Goal: Information Seeking & Learning: Learn about a topic

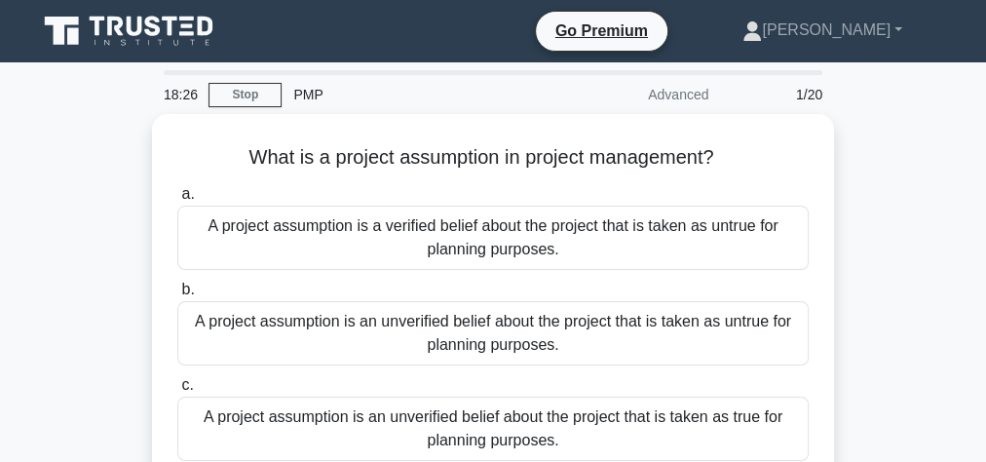
click at [156, 22] on icon at bounding box center [130, 31] width 187 height 37
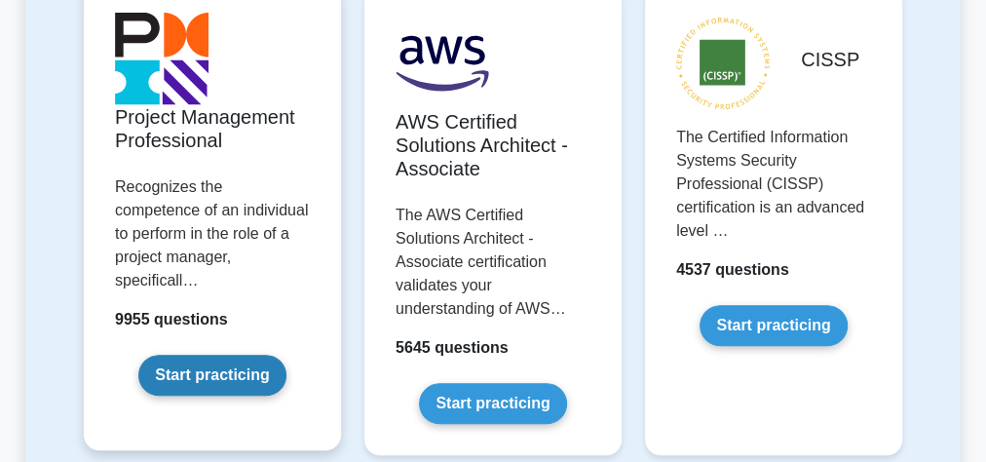
scroll to position [546, 0]
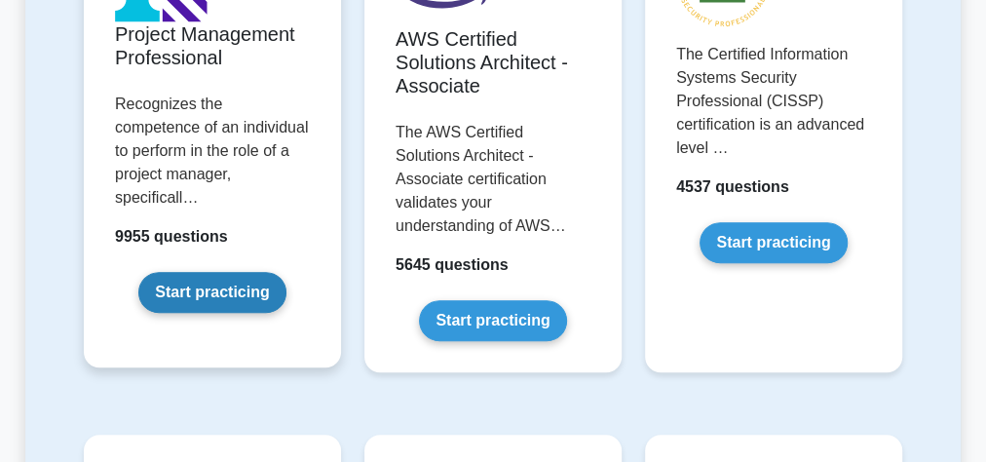
click at [211, 272] on link "Start practicing" at bounding box center [211, 292] width 147 height 41
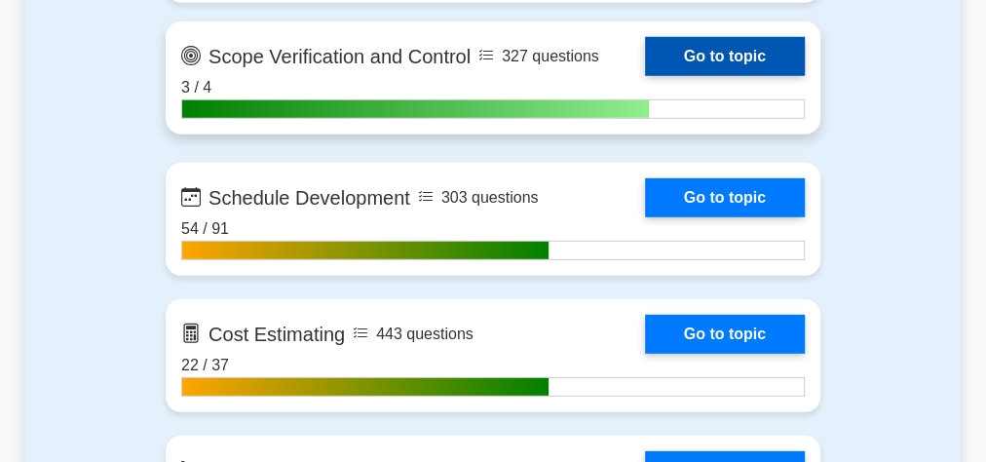
scroll to position [2884, 0]
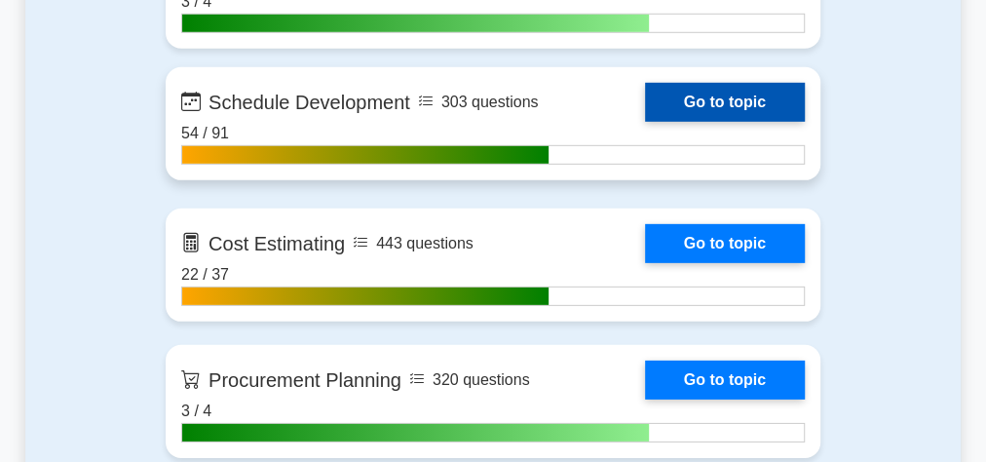
click at [700, 93] on link "Go to topic" at bounding box center [725, 102] width 160 height 39
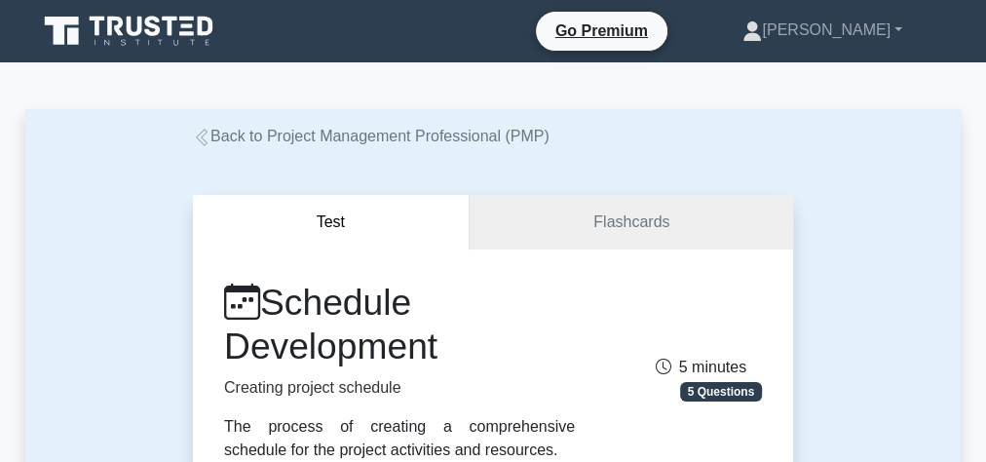
click at [205, 133] on icon at bounding box center [202, 138] width 18 height 18
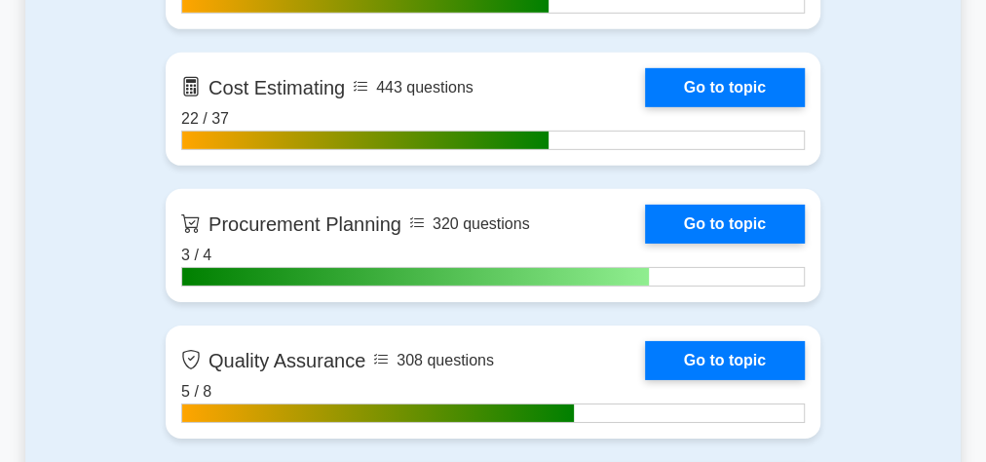
scroll to position [2728, 0]
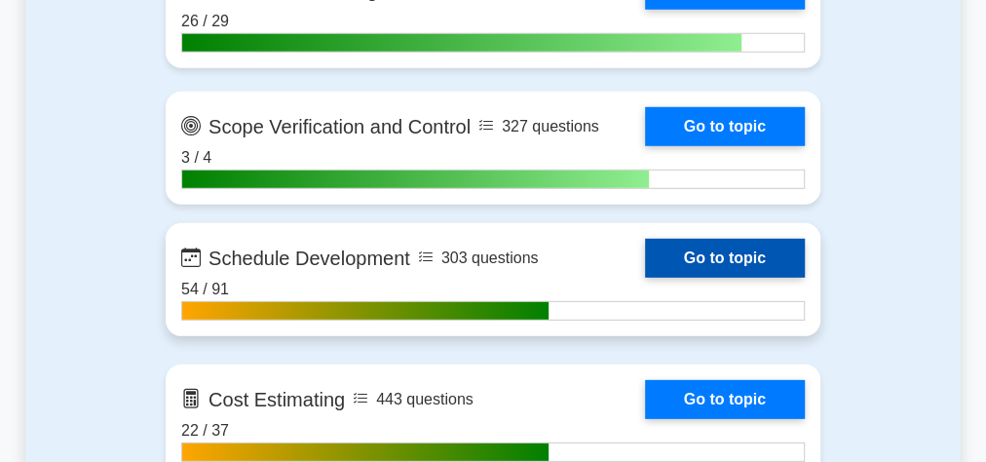
click at [645, 248] on link "Go to topic" at bounding box center [725, 258] width 160 height 39
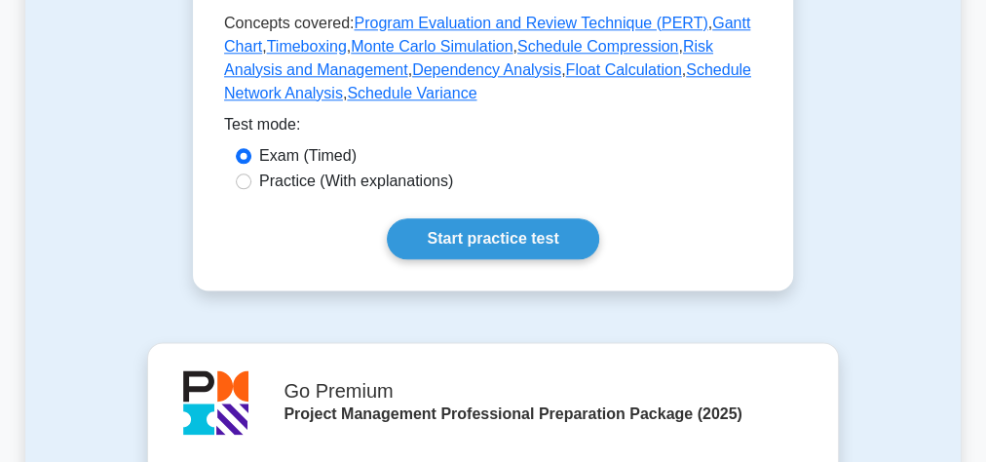
scroll to position [1169, 0]
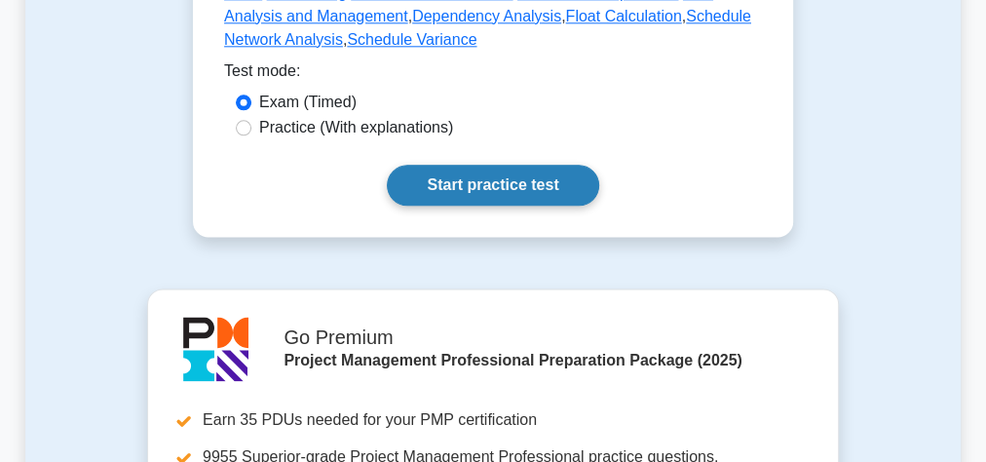
click at [480, 188] on link "Start practice test" at bounding box center [492, 185] width 211 height 41
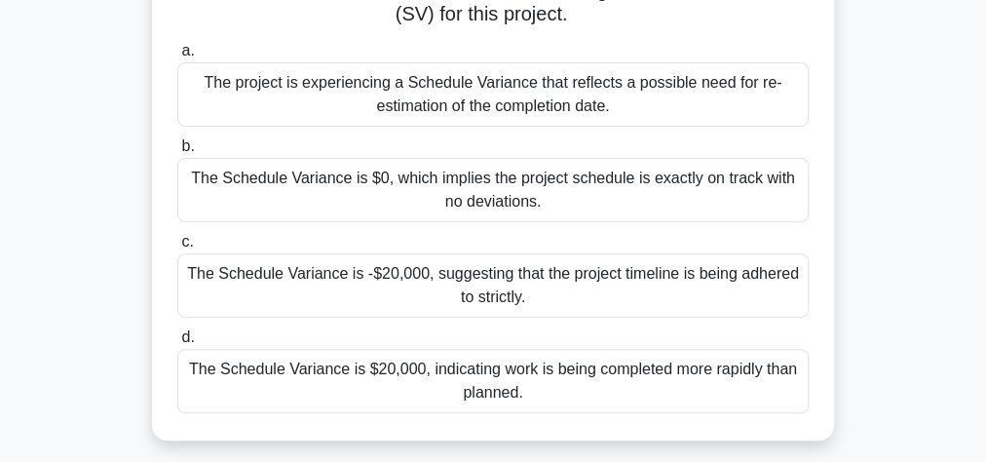
scroll to position [234, 0]
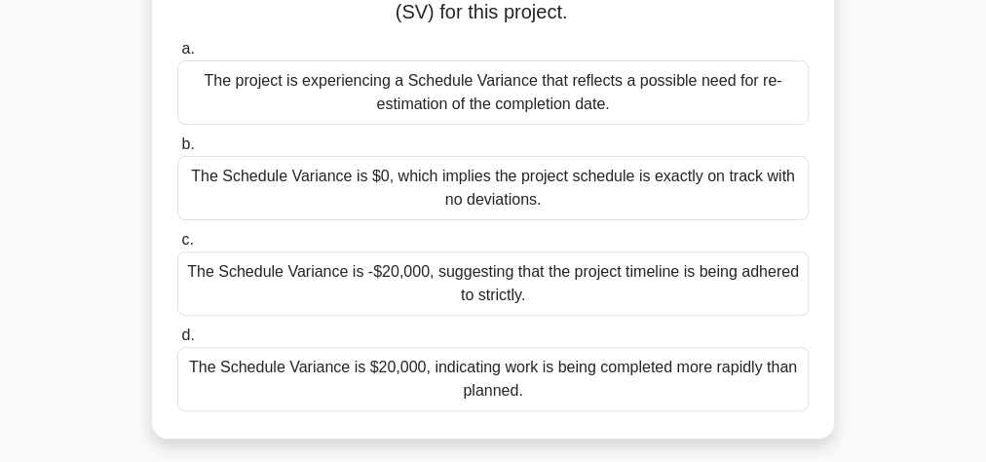
click at [415, 382] on div "The Schedule Variance is $20,000, indicating work is being completed more rapid…" at bounding box center [492, 379] width 631 height 64
click at [177, 342] on input "d. The Schedule Variance is $20,000, indicating work is being completed more ra…" at bounding box center [177, 335] width 0 height 13
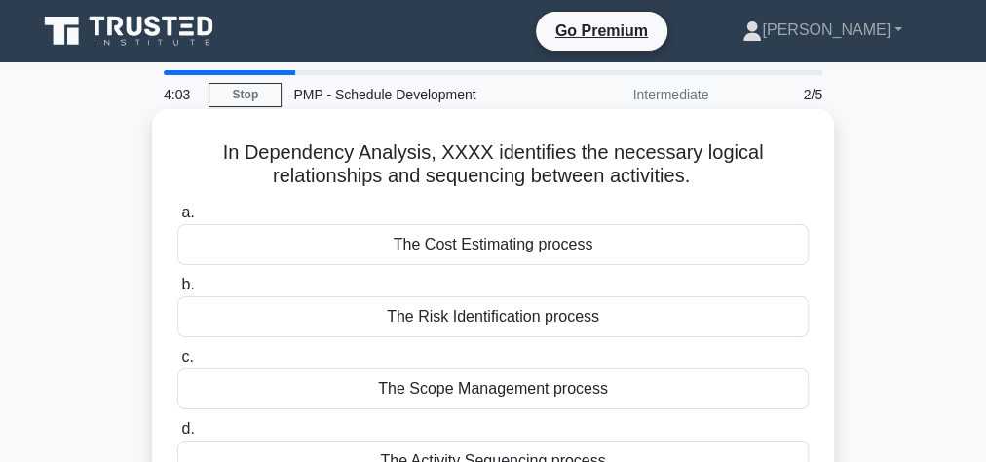
scroll to position [78, 0]
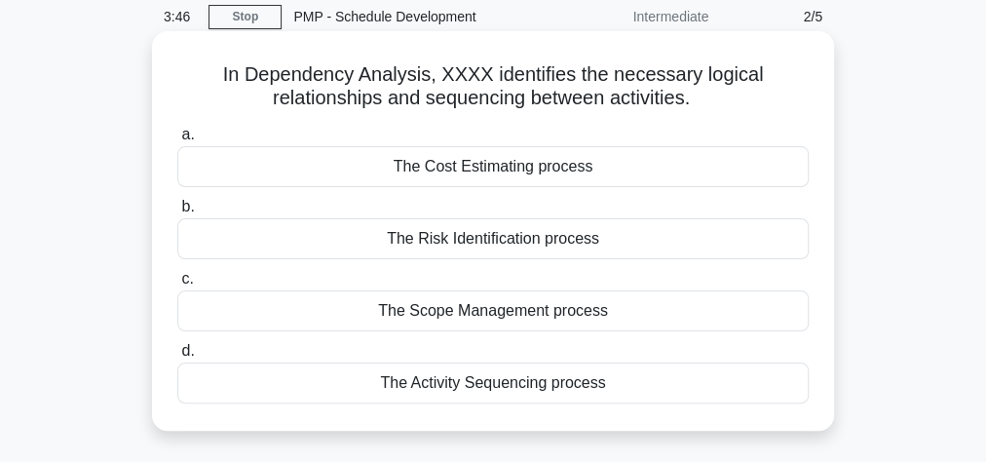
click at [457, 384] on div "The Activity Sequencing process" at bounding box center [492, 382] width 631 height 41
click at [177, 358] on input "d. The Activity Sequencing process" at bounding box center [177, 351] width 0 height 13
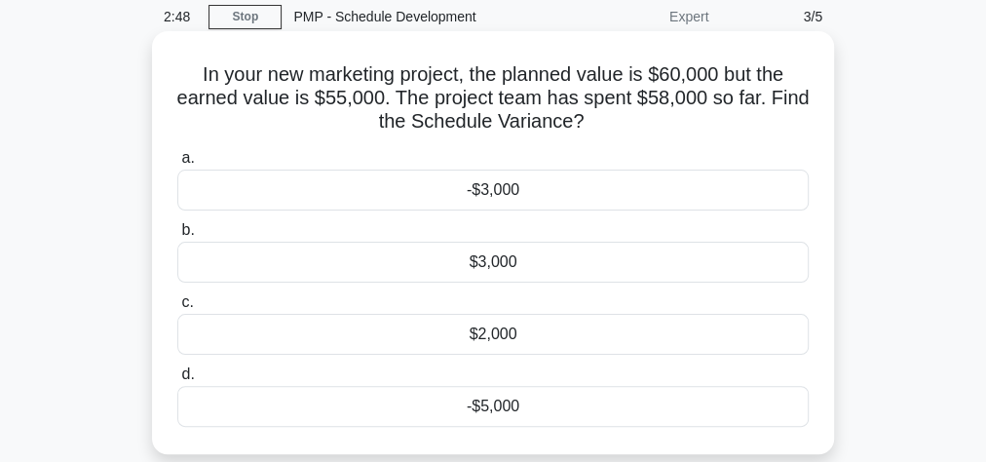
click at [524, 329] on div "$2,000" at bounding box center [492, 334] width 631 height 41
click at [177, 309] on input "c. $2,000" at bounding box center [177, 302] width 0 height 13
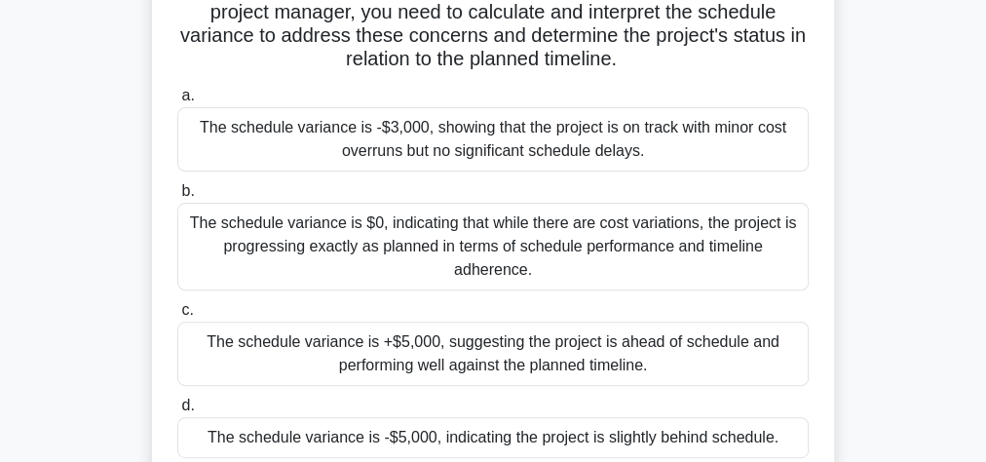
scroll to position [156, 0]
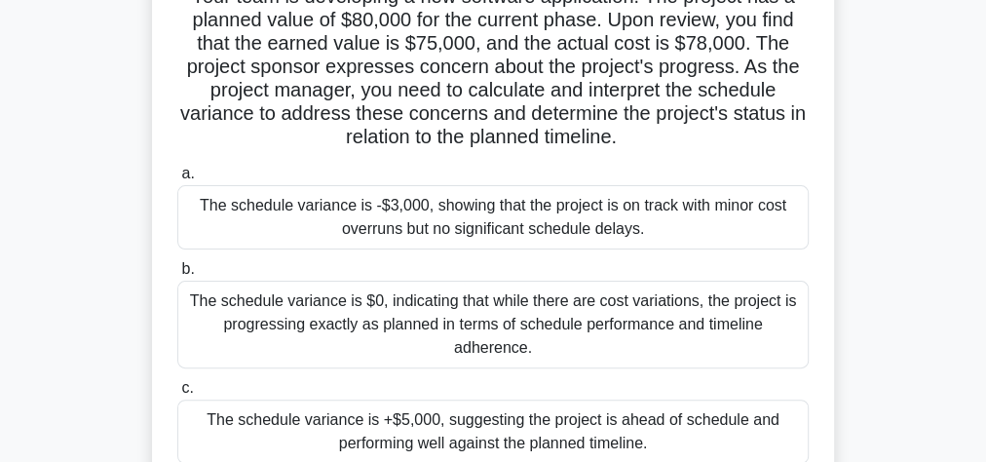
click at [441, 202] on div "The schedule variance is -$3,000, showing that the project is on track with min…" at bounding box center [492, 217] width 631 height 64
click at [177, 180] on input "a. The schedule variance is -$3,000, showing that the project is on track with …" at bounding box center [177, 174] width 0 height 13
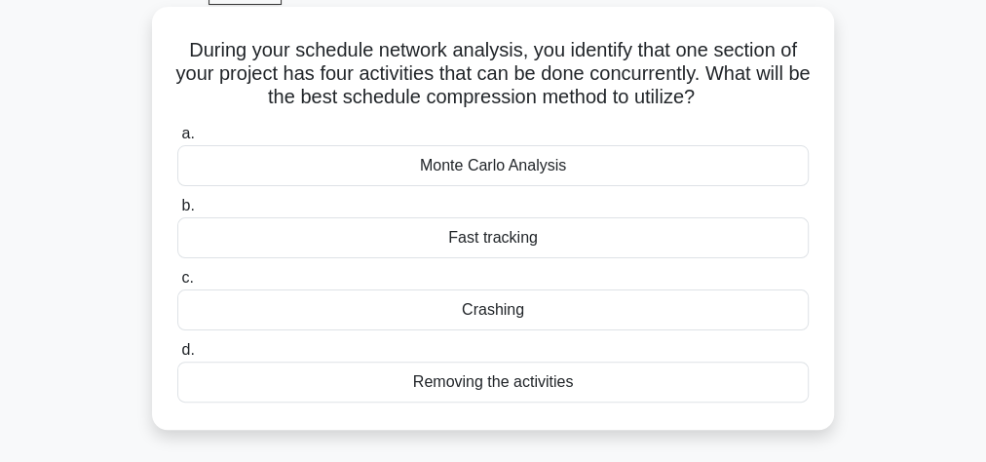
scroll to position [78, 0]
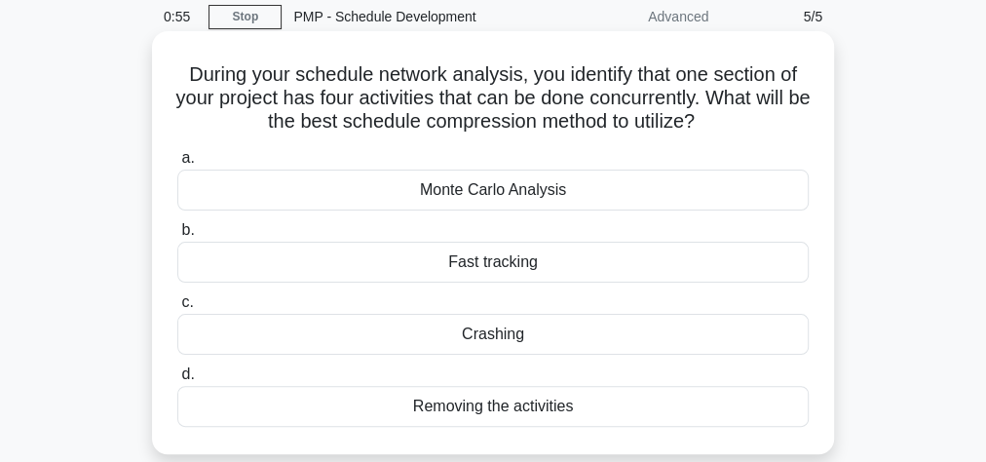
click at [511, 256] on div "Fast tracking" at bounding box center [492, 262] width 631 height 41
click at [177, 237] on input "b. Fast tracking" at bounding box center [177, 230] width 0 height 13
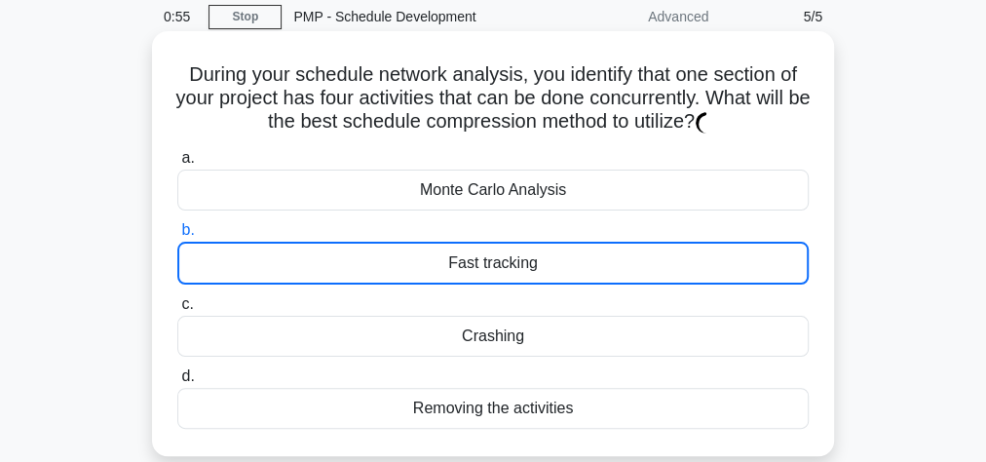
click at [510, 262] on div "Fast tracking" at bounding box center [492, 263] width 631 height 43
click at [177, 237] on input "b. Fast tracking" at bounding box center [177, 230] width 0 height 13
click at [510, 262] on div "Fast tracking" at bounding box center [492, 263] width 631 height 43
click at [177, 237] on input "b. Fast tracking" at bounding box center [177, 230] width 0 height 13
click at [510, 262] on div "Fast tracking" at bounding box center [492, 263] width 631 height 43
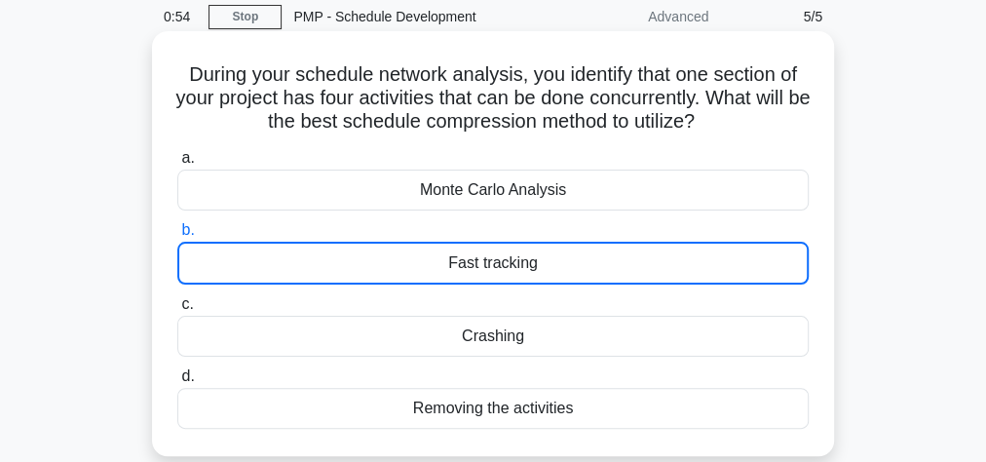
click at [177, 237] on input "b. Fast tracking" at bounding box center [177, 230] width 0 height 13
click at [510, 262] on div "Fast tracking" at bounding box center [492, 263] width 631 height 43
click at [177, 237] on input "b. Fast tracking" at bounding box center [177, 230] width 0 height 13
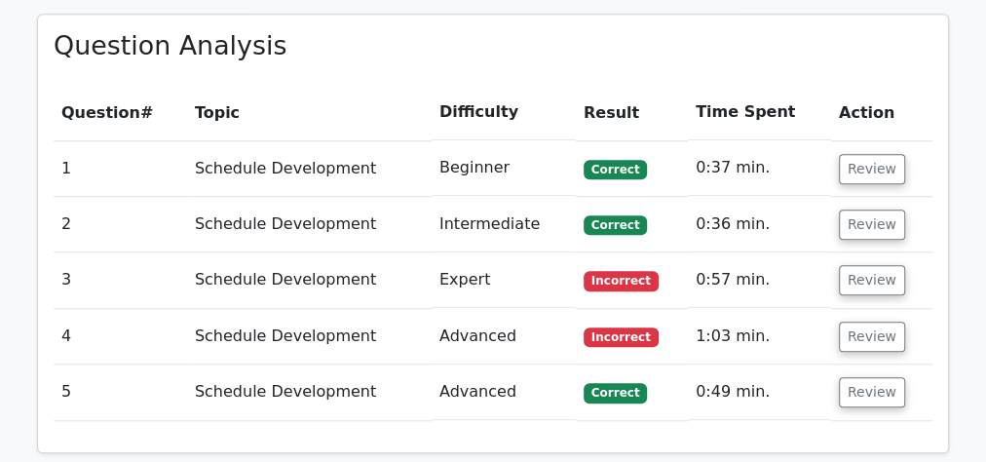
scroll to position [780, 0]
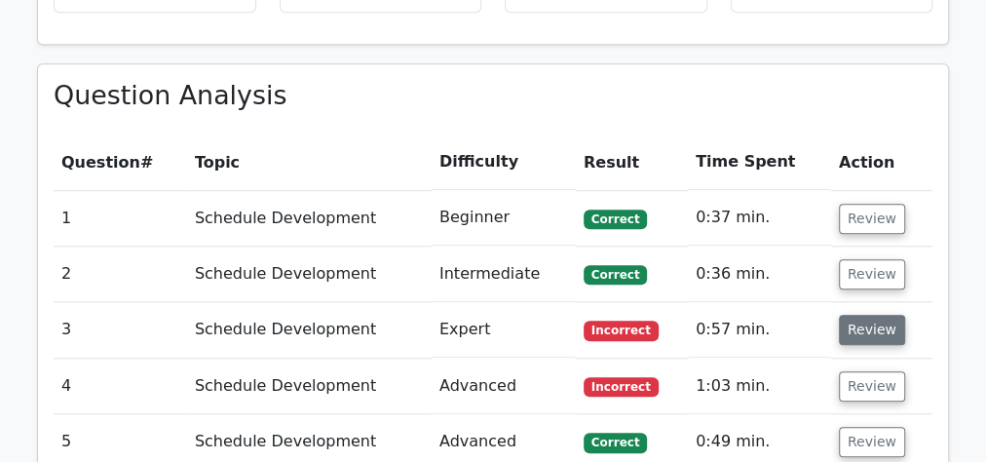
click at [886, 336] on button "Review" at bounding box center [872, 330] width 66 height 30
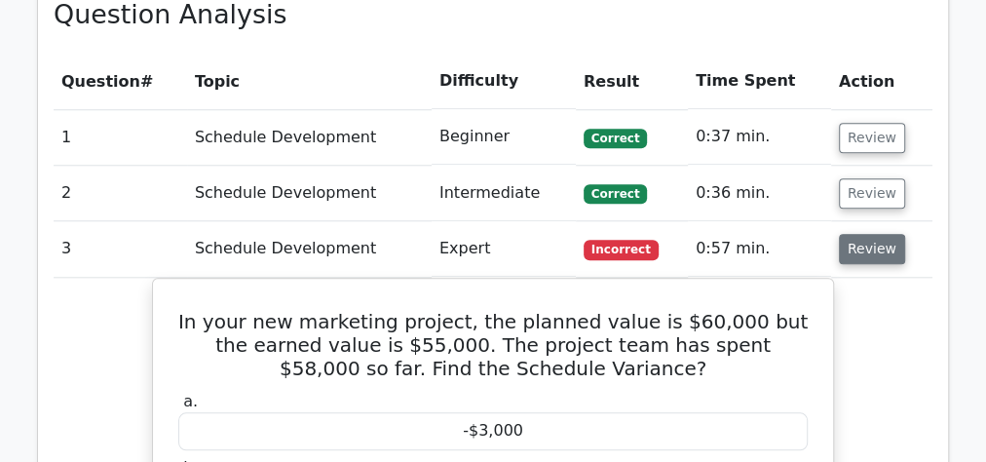
scroll to position [858, 0]
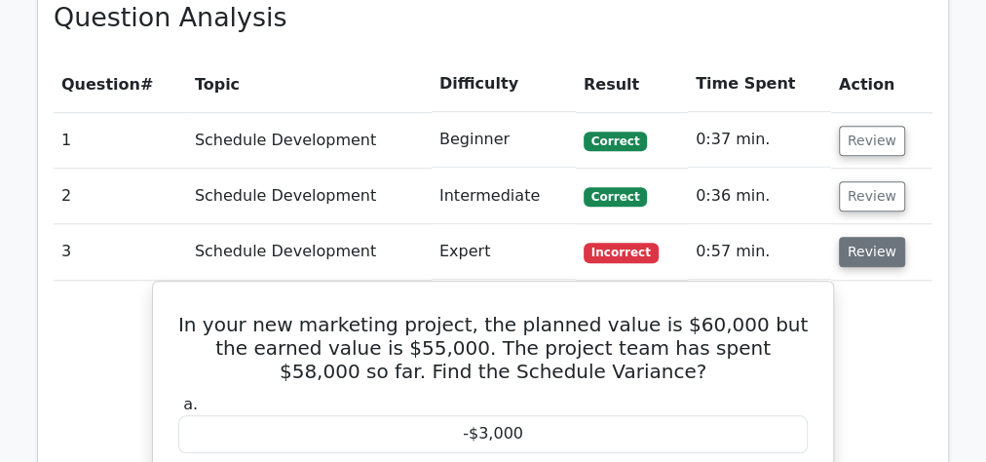
click at [875, 251] on button "Review" at bounding box center [872, 252] width 66 height 30
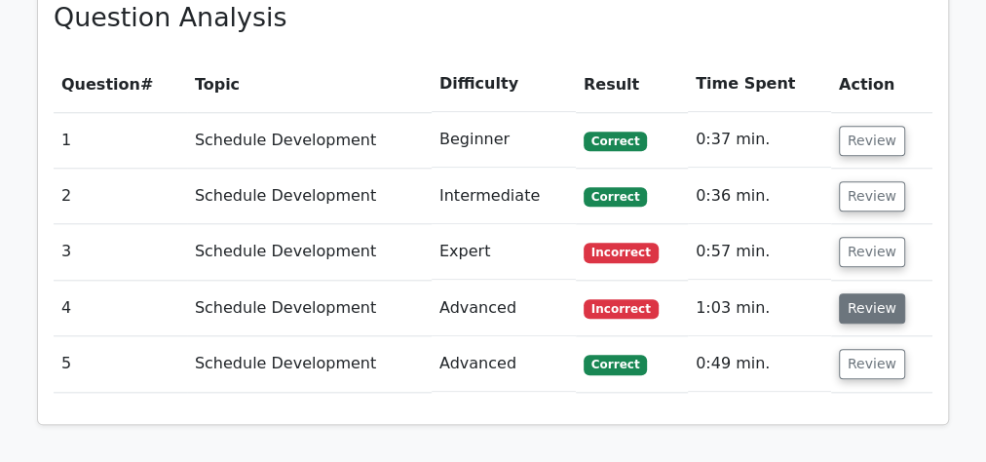
click at [863, 309] on button "Review" at bounding box center [872, 308] width 66 height 30
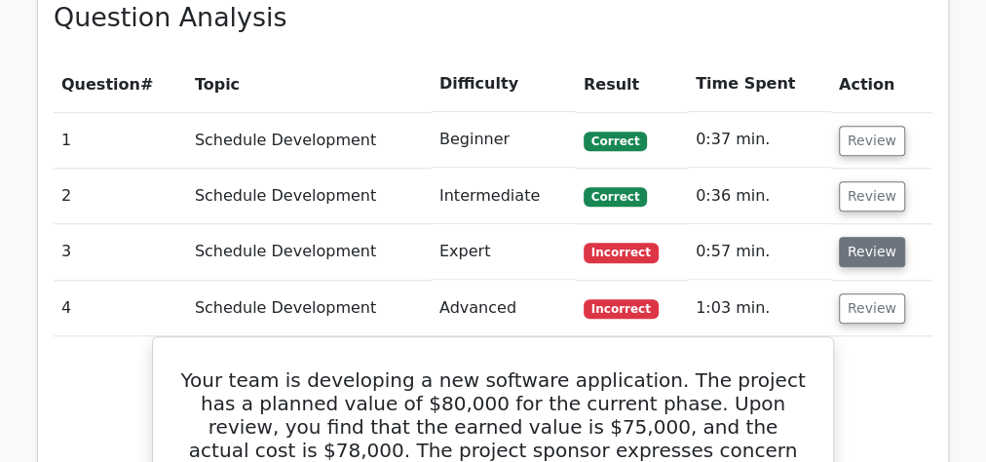
click at [862, 255] on button "Review" at bounding box center [872, 252] width 66 height 30
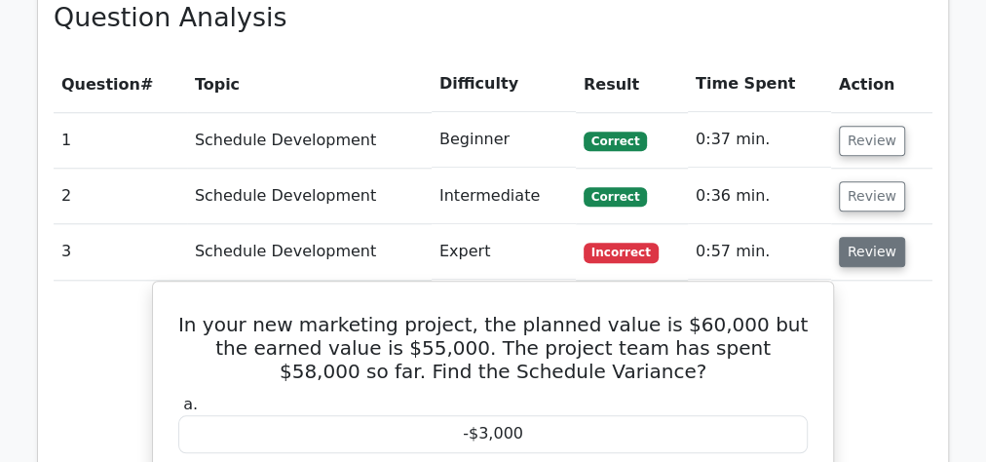
click at [859, 255] on button "Review" at bounding box center [872, 252] width 66 height 30
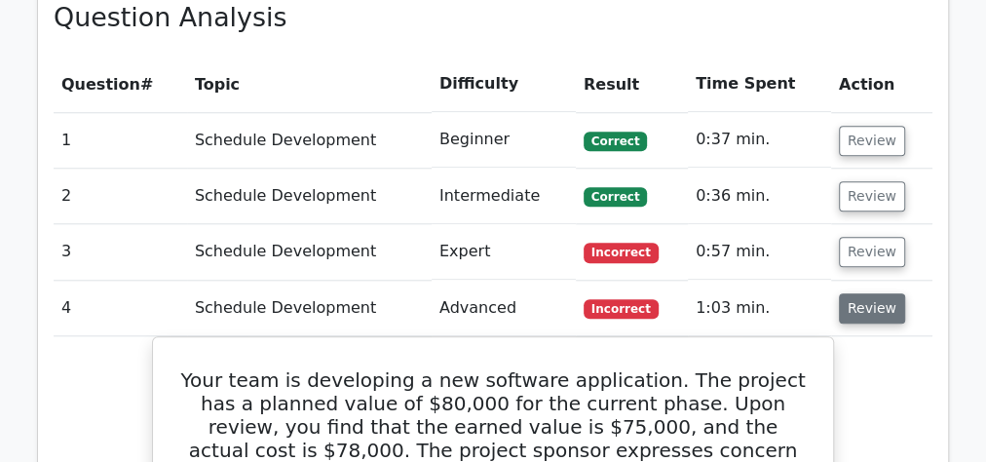
click at [863, 296] on button "Review" at bounding box center [872, 308] width 66 height 30
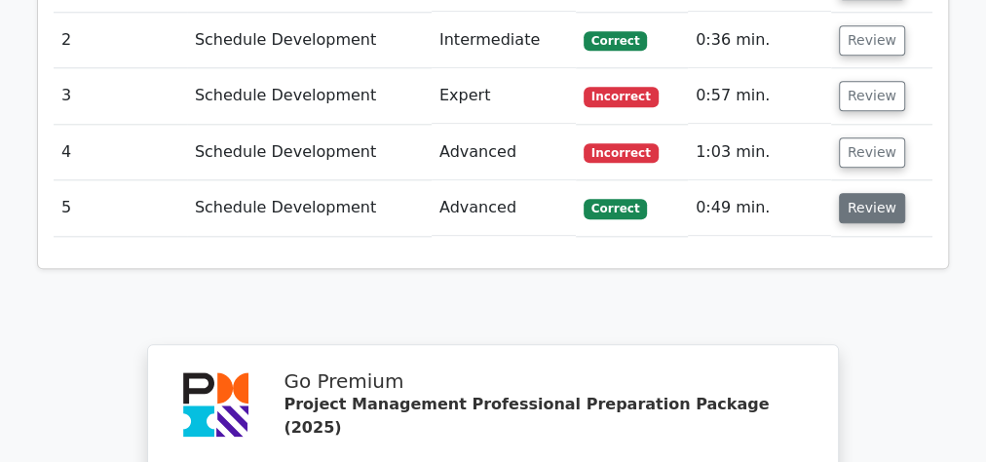
click at [862, 209] on button "Review" at bounding box center [872, 208] width 66 height 30
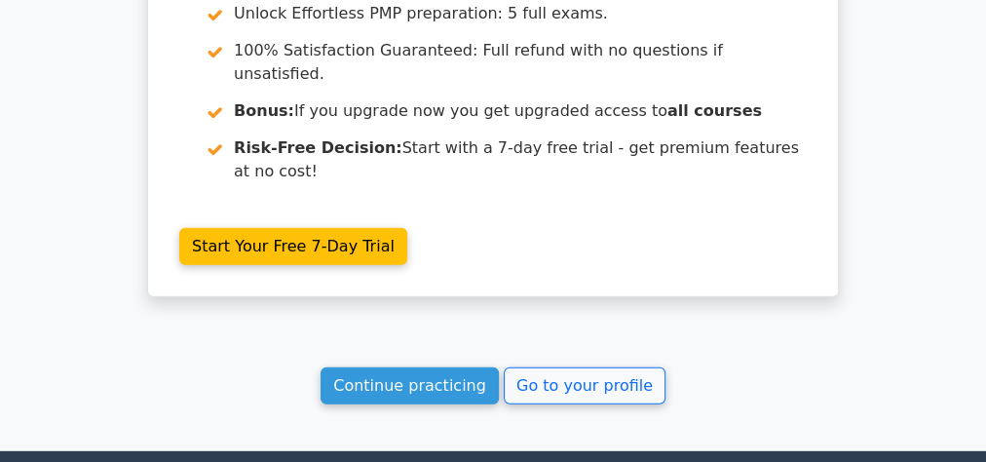
scroll to position [2570, 0]
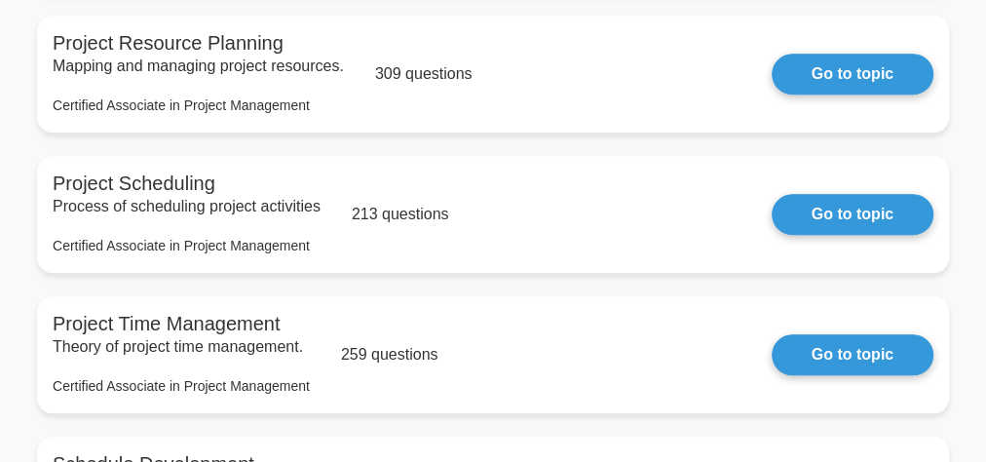
scroll to position [858, 0]
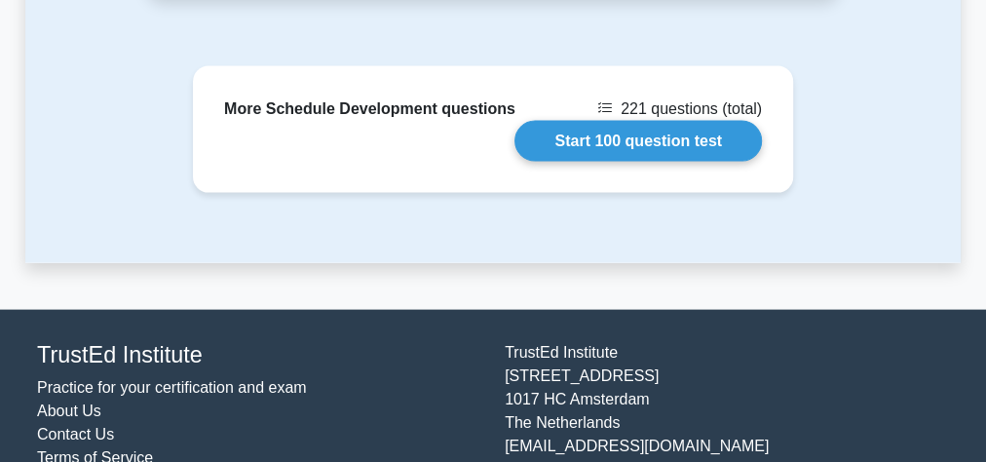
scroll to position [1925, 0]
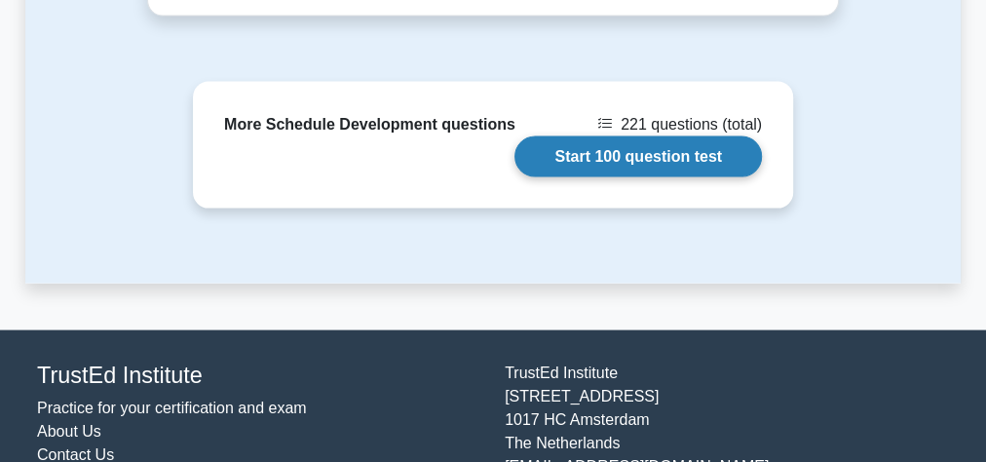
click at [553, 149] on link "Start 100 question test" at bounding box center [639, 156] width 248 height 41
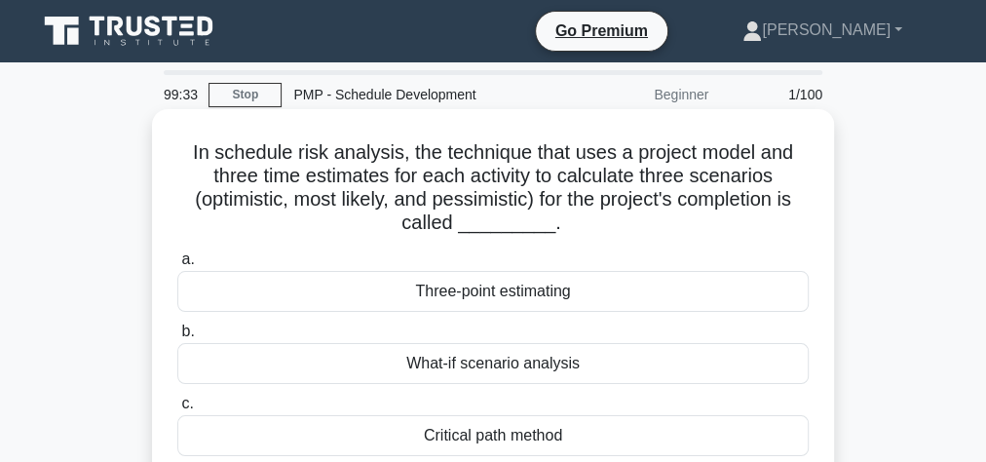
click at [509, 295] on div "Three-point estimating" at bounding box center [492, 291] width 631 height 41
click at [177, 266] on input "a. Three-point estimating" at bounding box center [177, 259] width 0 height 13
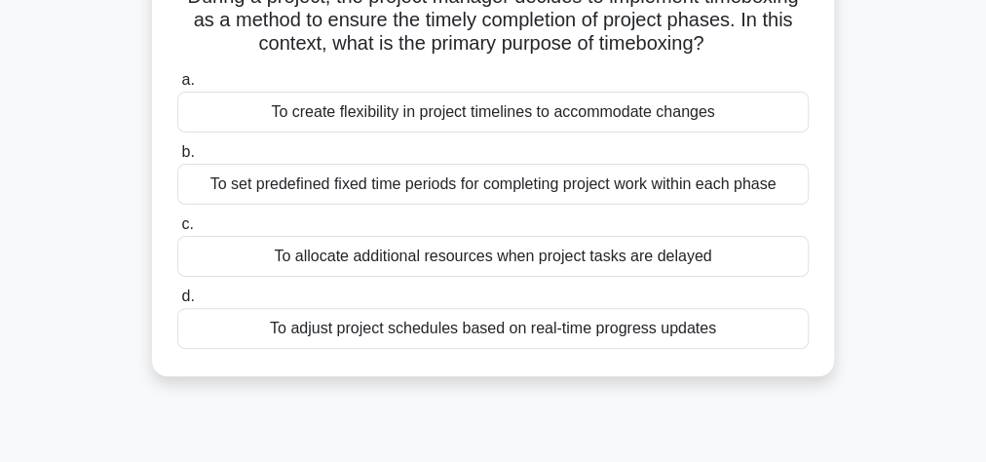
scroll to position [78, 0]
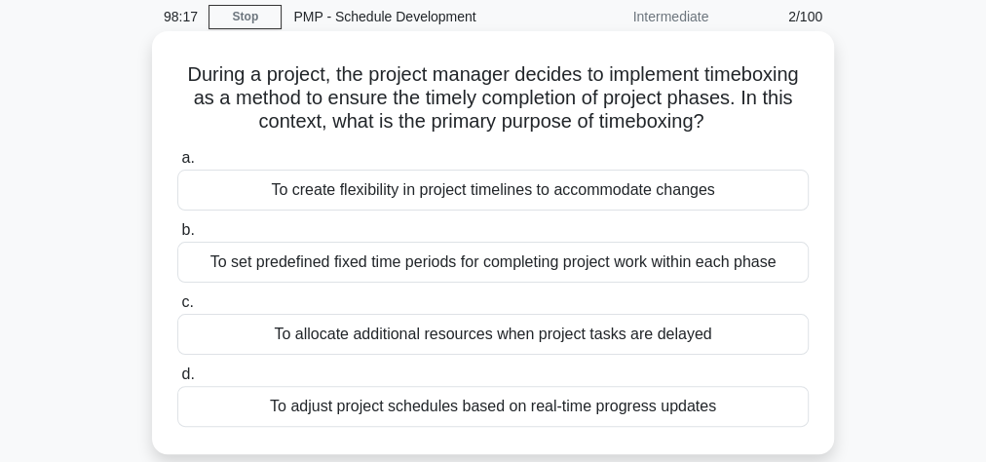
click at [429, 260] on div "To set predefined fixed time periods for completing project work within each ph…" at bounding box center [492, 262] width 631 height 41
click at [177, 237] on input "b. To set predefined fixed time periods for completing project work within each…" at bounding box center [177, 230] width 0 height 13
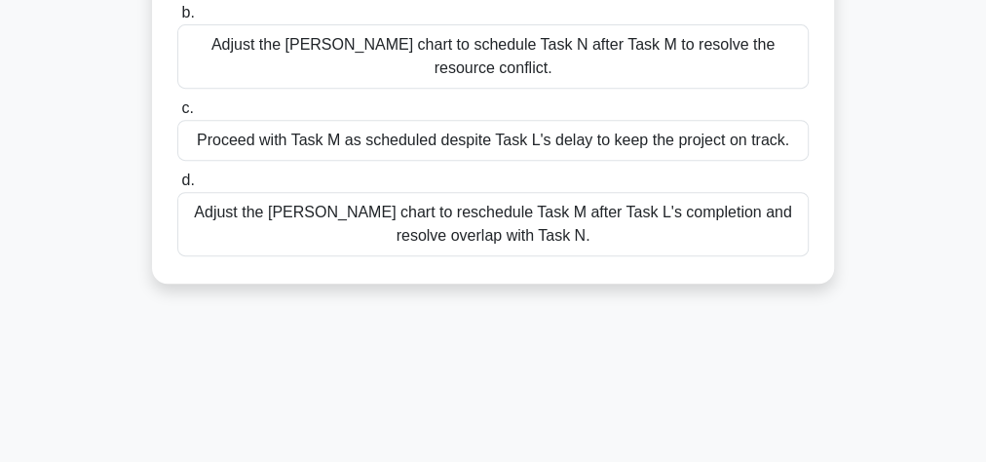
scroll to position [390, 0]
click at [394, 191] on div "Adjust the Gantt chart to reschedule Task M after Task L's completion and resol…" at bounding box center [492, 223] width 631 height 64
click at [177, 186] on input "d. Adjust the Gantt chart to reschedule Task M after Task L's completion and re…" at bounding box center [177, 179] width 0 height 13
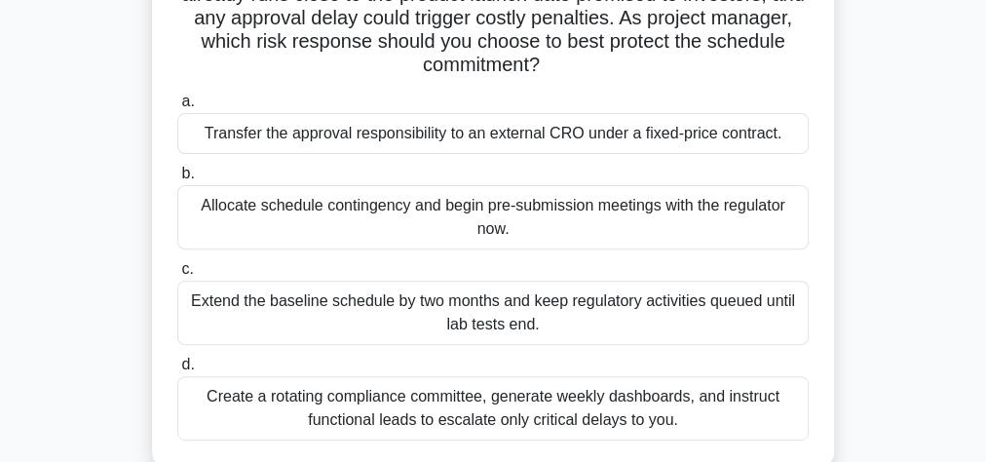
scroll to position [234, 0]
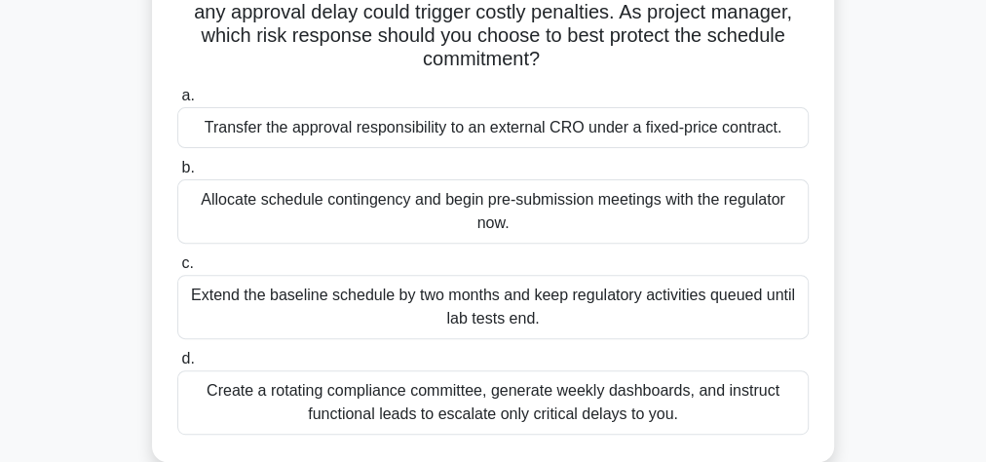
click at [409, 126] on div "Transfer the approval responsibility to an external CRO under a fixed-price con…" at bounding box center [492, 127] width 631 height 41
click at [177, 102] on input "a. Transfer the approval responsibility to an external CRO under a fixed-price …" at bounding box center [177, 96] width 0 height 13
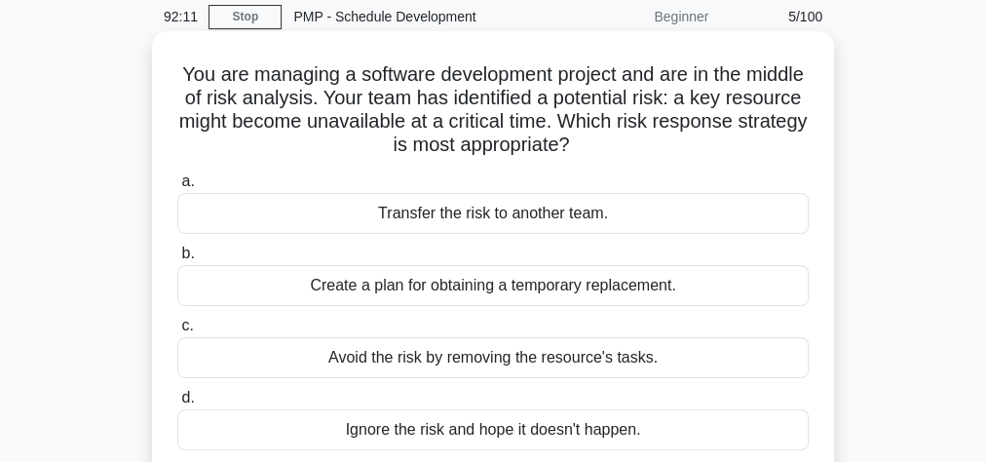
scroll to position [156, 0]
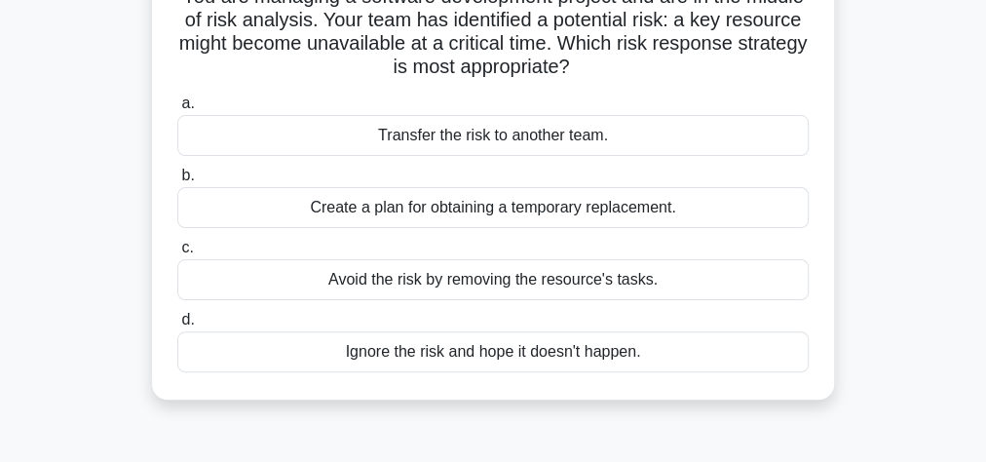
click at [508, 286] on div "Avoid the risk by removing the resource's tasks." at bounding box center [492, 279] width 631 height 41
click at [177, 254] on input "c. Avoid the risk by removing the resource's tasks." at bounding box center [177, 248] width 0 height 13
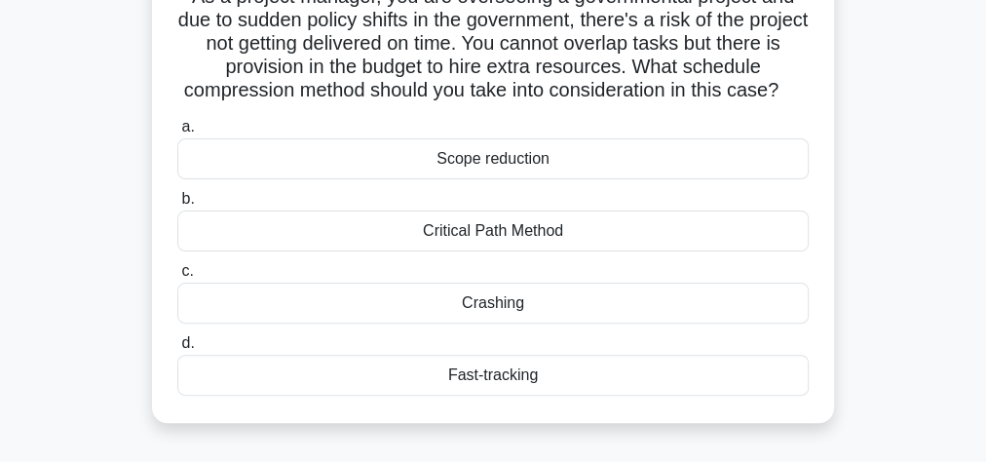
click at [581, 394] on div "Fast-tracking" at bounding box center [492, 375] width 631 height 41
click at [177, 350] on input "d. Fast-tracking" at bounding box center [177, 343] width 0 height 13
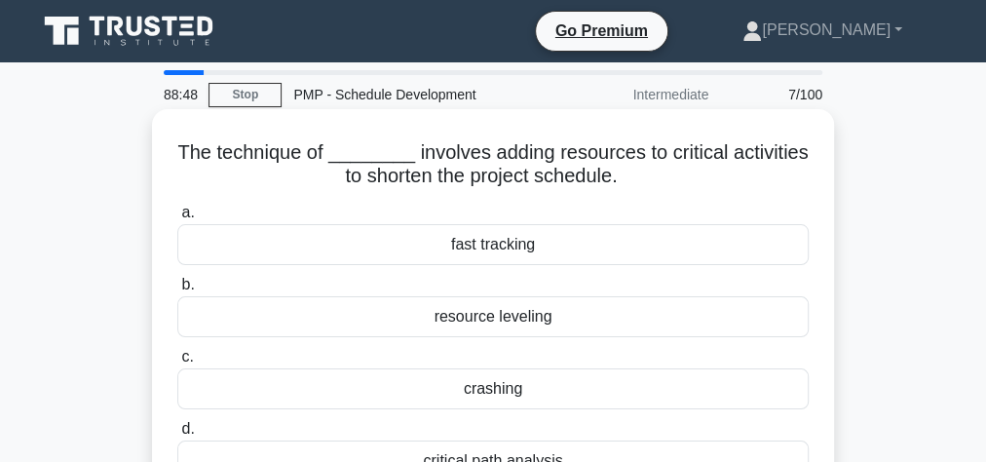
scroll to position [78, 0]
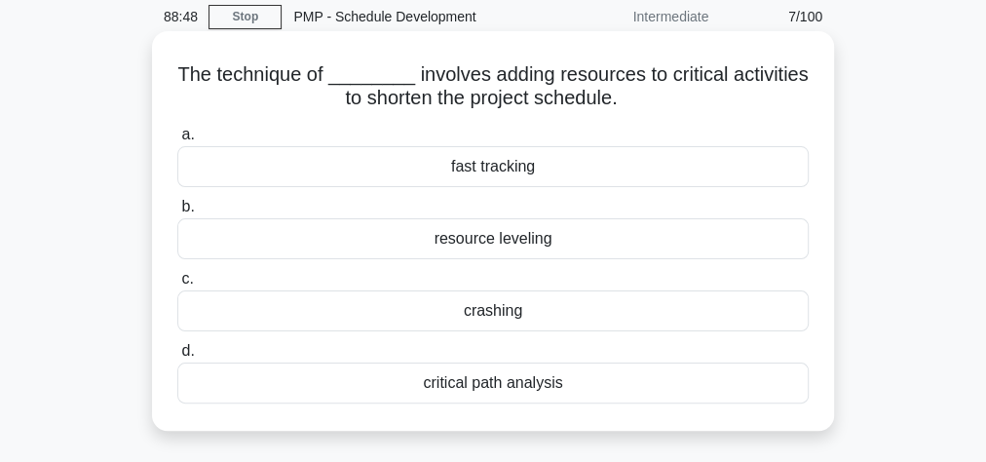
click at [515, 310] on div "crashing" at bounding box center [492, 310] width 631 height 41
click at [177, 286] on input "c. crashing" at bounding box center [177, 279] width 0 height 13
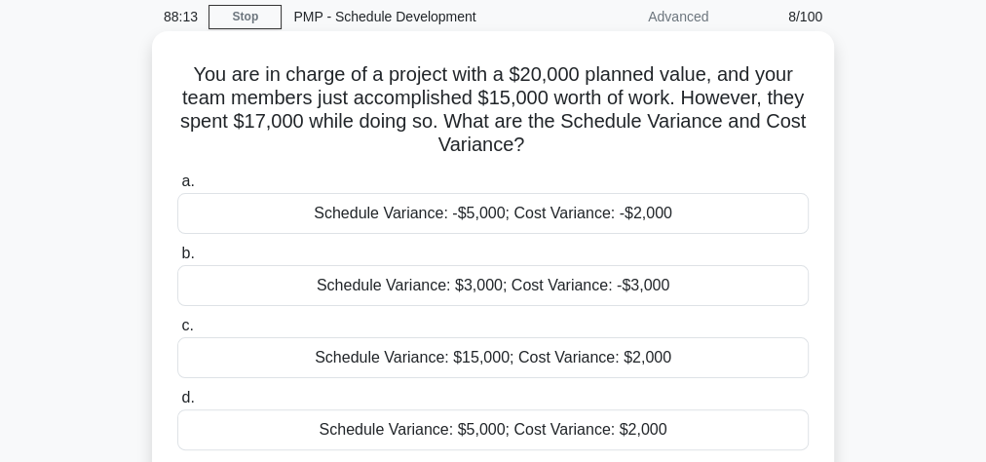
click at [554, 210] on div "Schedule Variance: -$5,000; Cost Variance: -$2,000" at bounding box center [492, 213] width 631 height 41
click at [177, 188] on input "a. Schedule Variance: -$5,000; Cost Variance: -$2,000" at bounding box center [177, 181] width 0 height 13
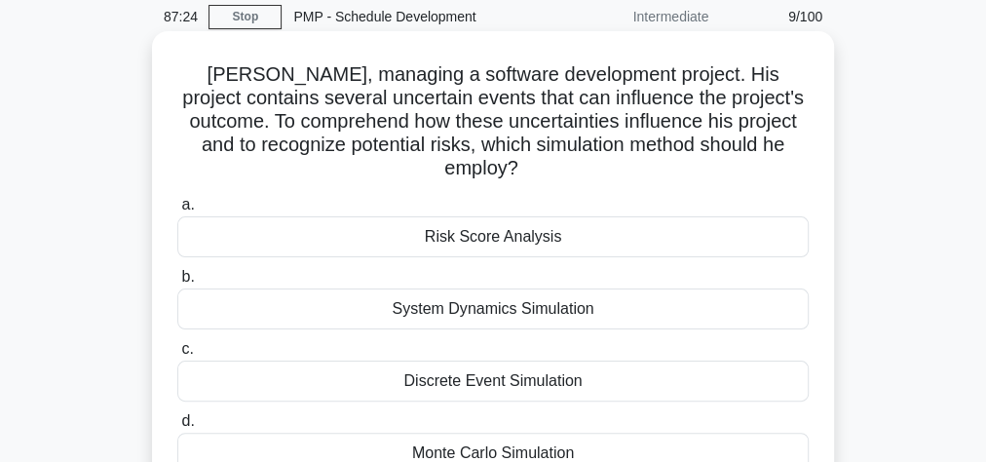
scroll to position [156, 0]
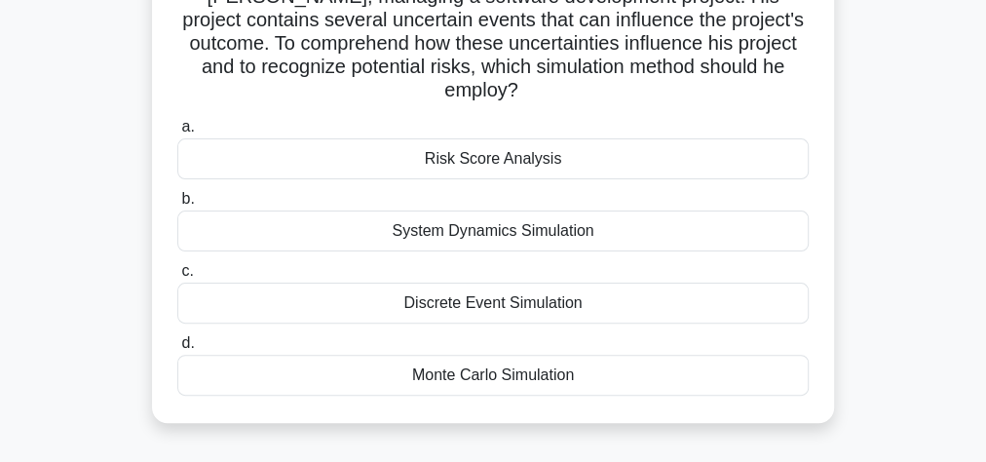
click at [544, 375] on div "Monte Carlo Simulation" at bounding box center [492, 375] width 631 height 41
click at [177, 350] on input "d. Monte Carlo Simulation" at bounding box center [177, 343] width 0 height 13
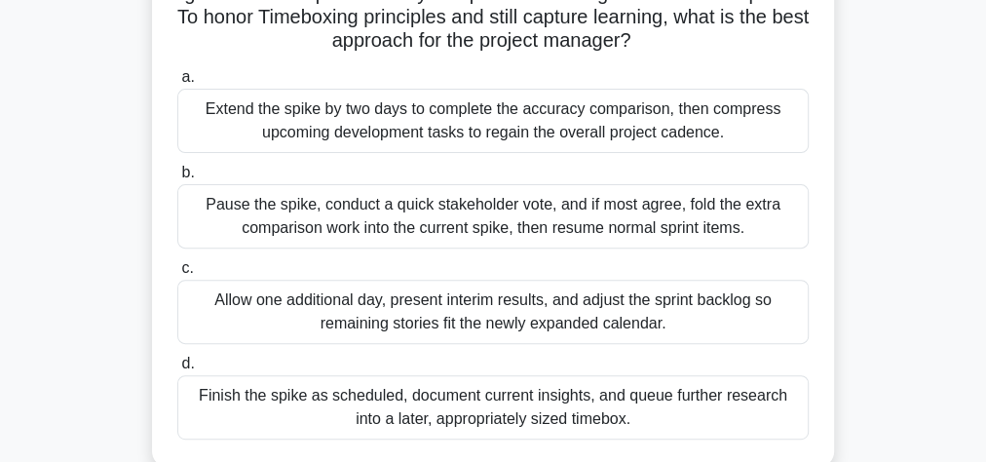
scroll to position [312, 0]
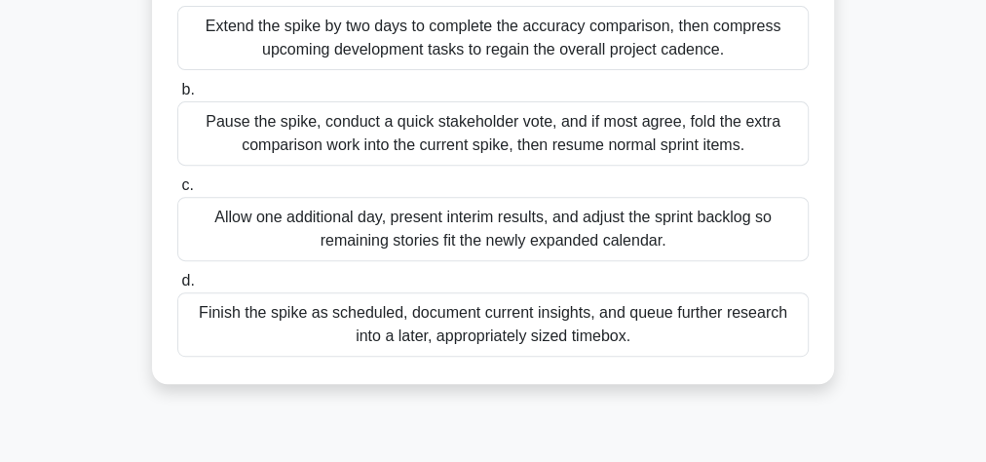
click at [511, 43] on div "Extend the spike by two days to complete the accuracy comparison, then compress…" at bounding box center [492, 38] width 631 height 64
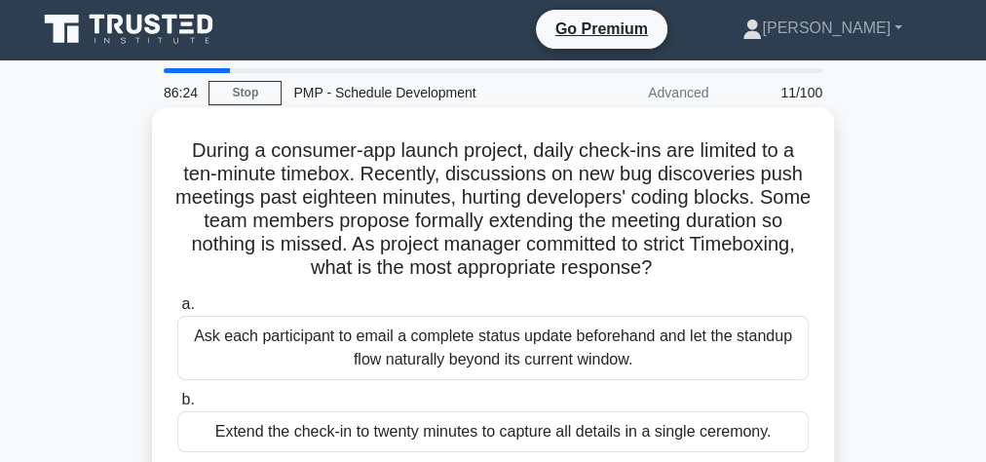
scroll to position [0, 0]
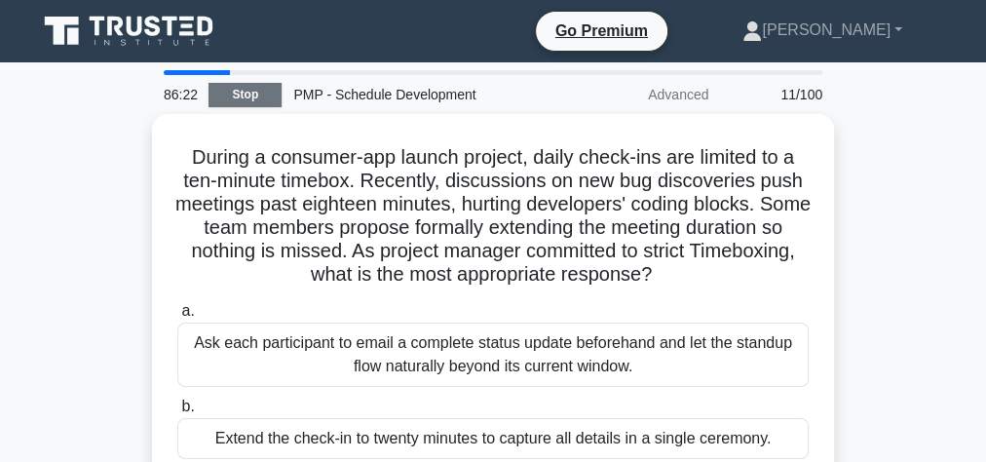
click at [249, 93] on link "Stop" at bounding box center [245, 95] width 73 height 24
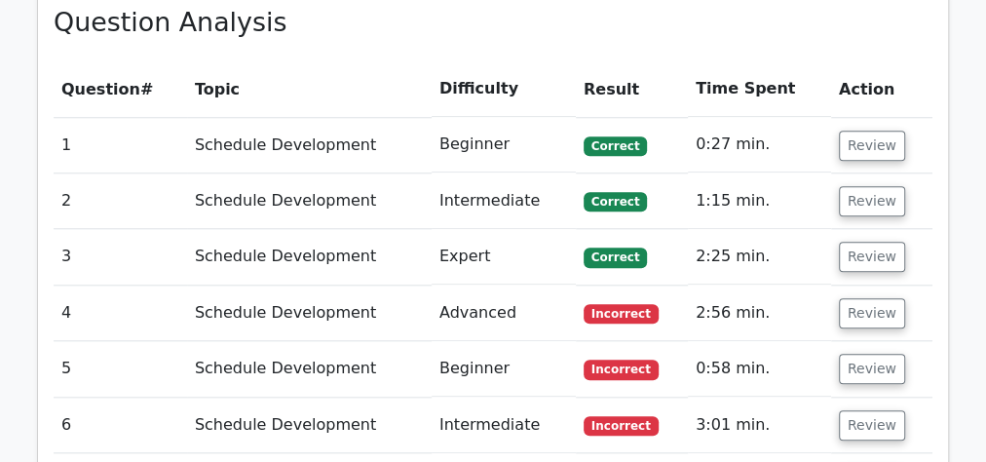
scroll to position [1247, 0]
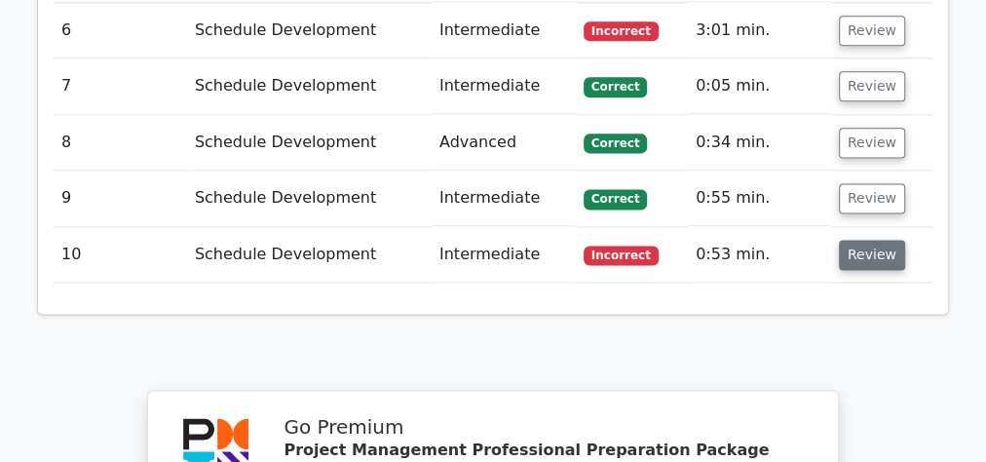
click at [881, 248] on button "Review" at bounding box center [872, 255] width 66 height 30
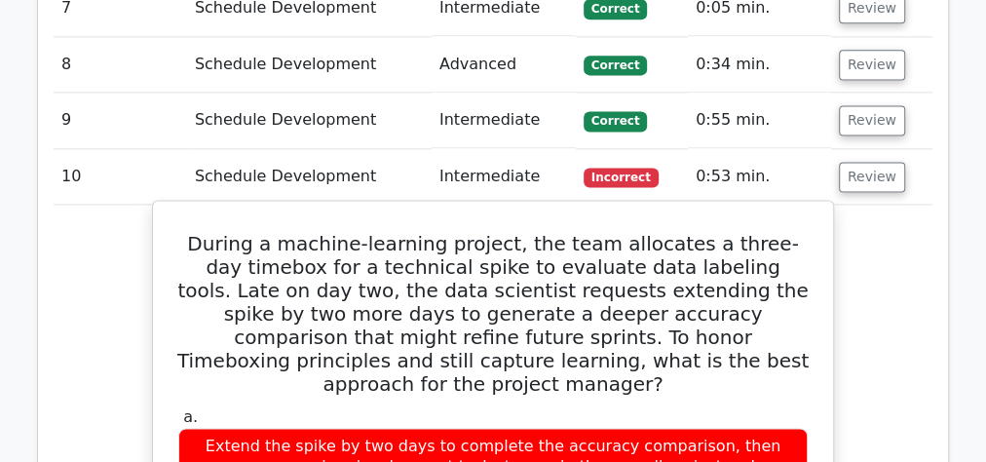
scroll to position [858, 0]
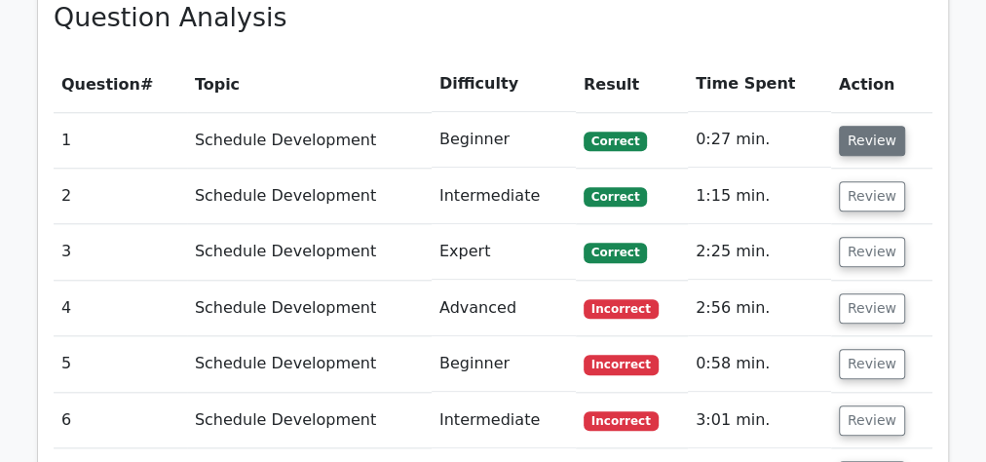
click at [874, 150] on td "Review" at bounding box center [881, 140] width 101 height 56
click at [869, 143] on button "Review" at bounding box center [872, 141] width 66 height 30
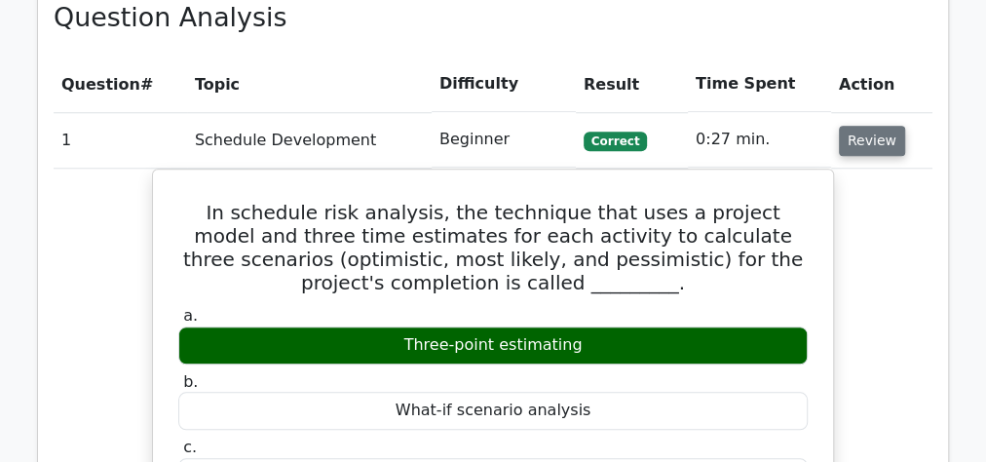
click at [876, 139] on button "Review" at bounding box center [872, 141] width 66 height 30
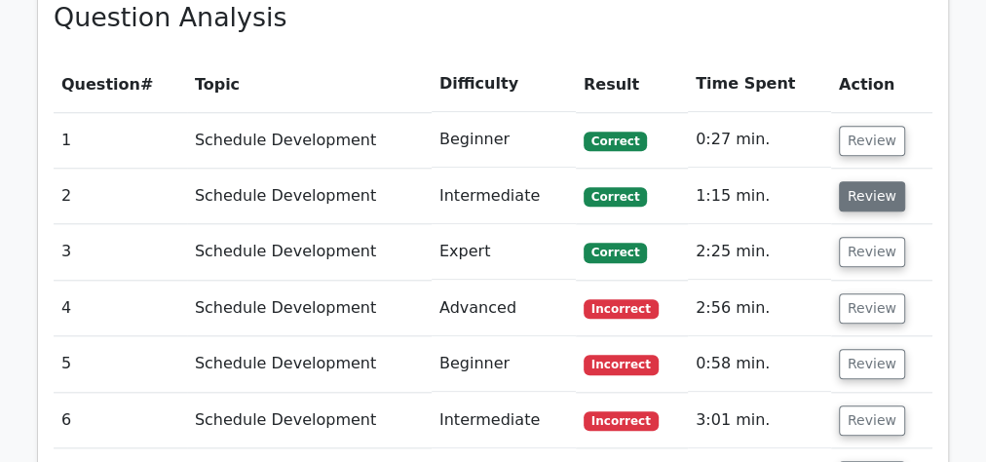
click at [863, 192] on button "Review" at bounding box center [872, 196] width 66 height 30
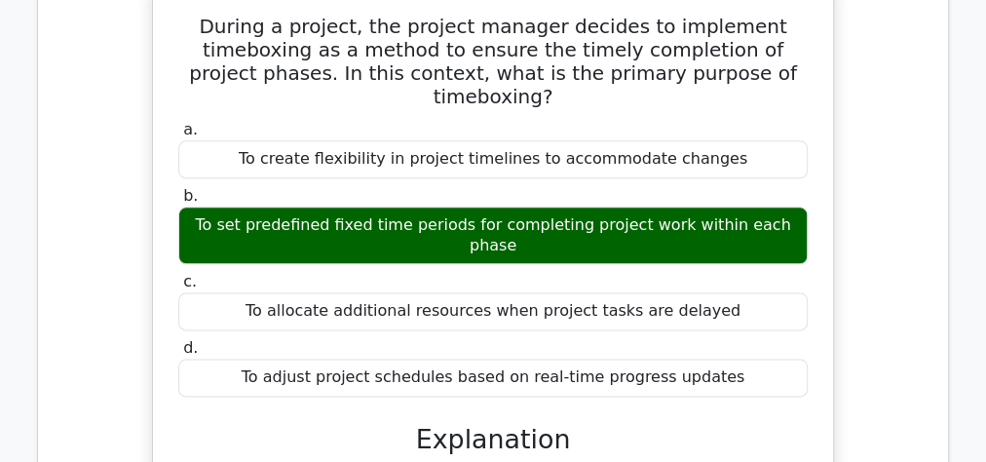
scroll to position [935, 0]
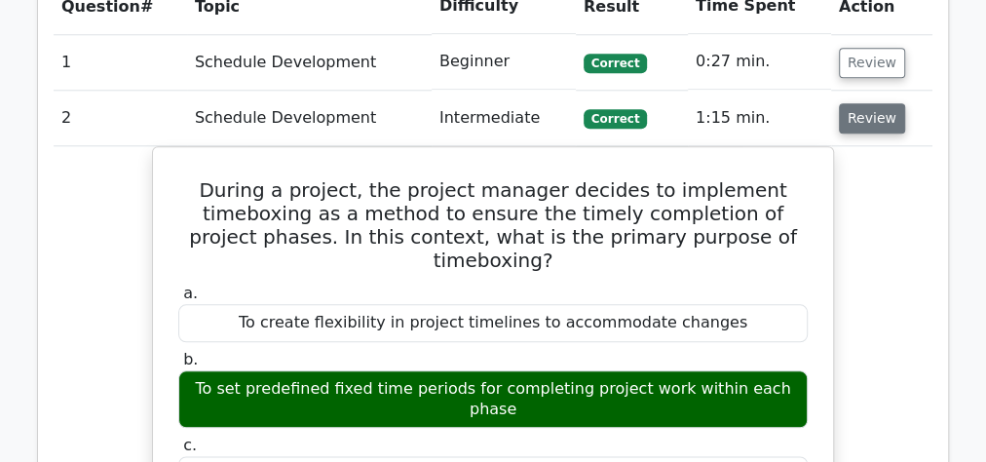
click at [874, 123] on button "Review" at bounding box center [872, 118] width 66 height 30
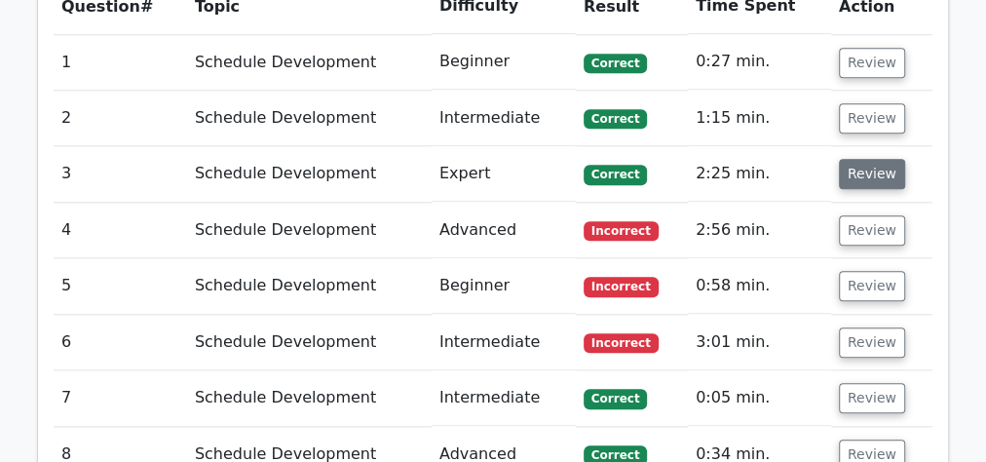
click at [865, 169] on button "Review" at bounding box center [872, 174] width 66 height 30
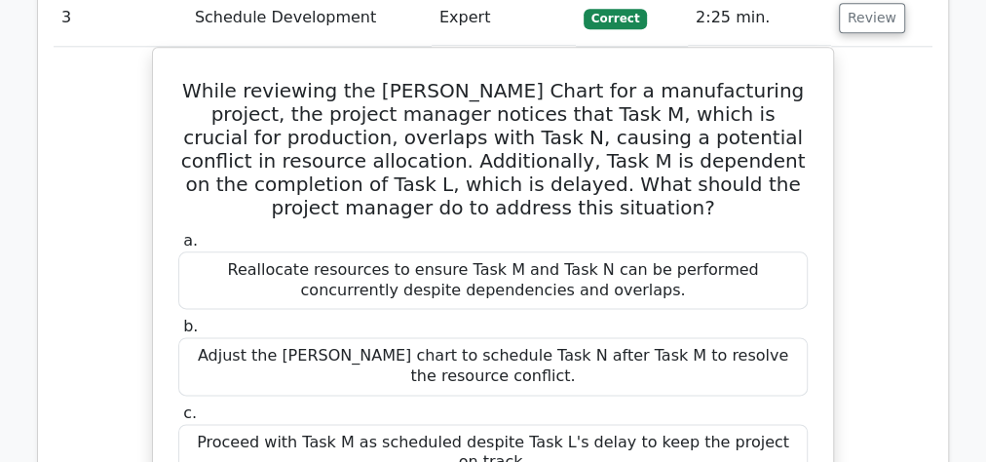
scroll to position [780, 0]
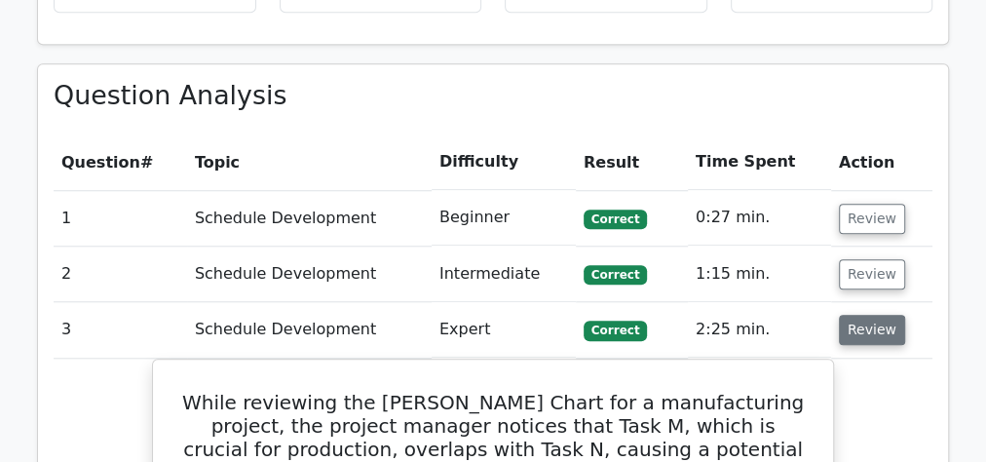
click at [876, 315] on button "Review" at bounding box center [872, 330] width 66 height 30
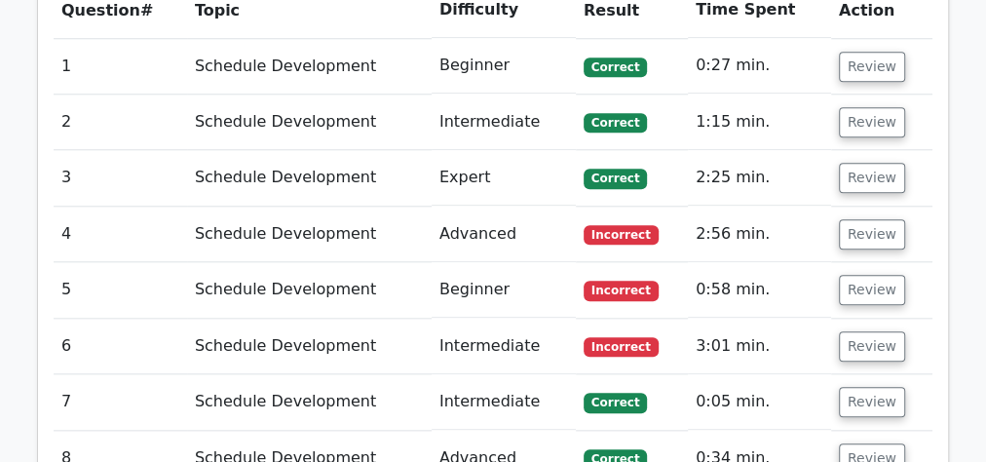
scroll to position [935, 0]
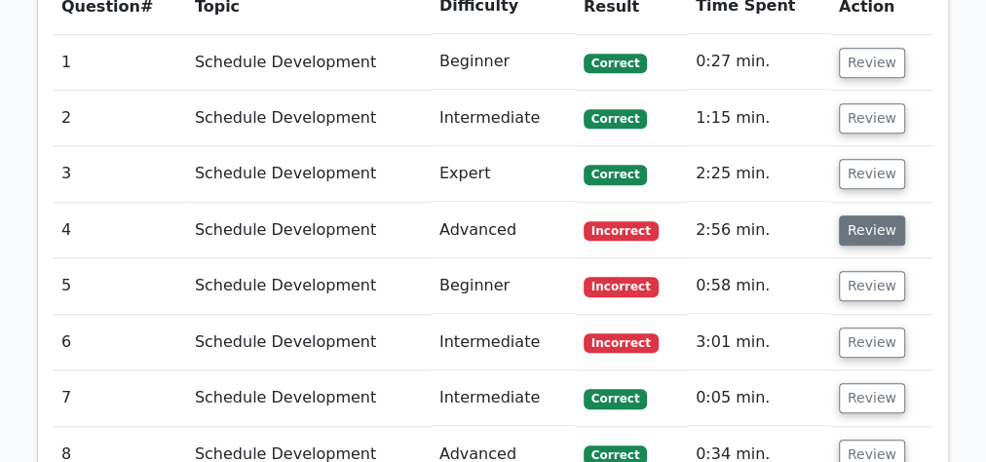
click at [869, 225] on button "Review" at bounding box center [872, 230] width 66 height 30
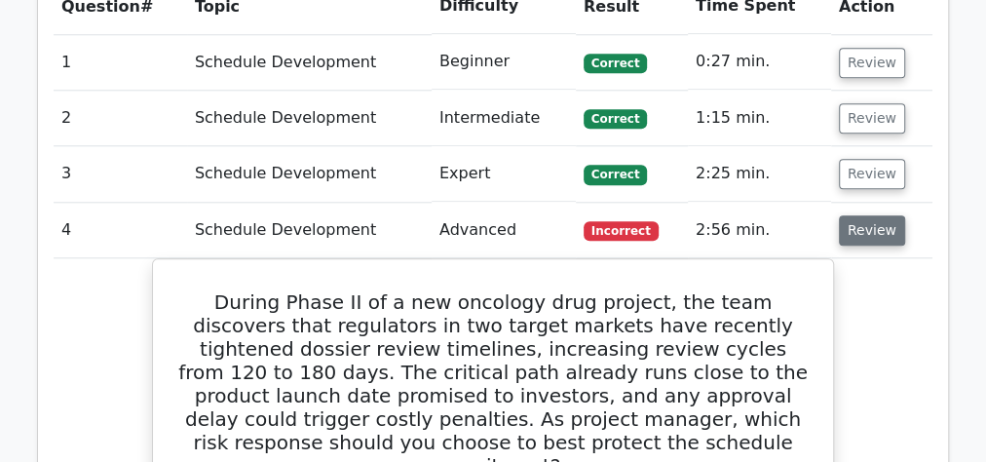
click at [876, 226] on button "Review" at bounding box center [872, 230] width 66 height 30
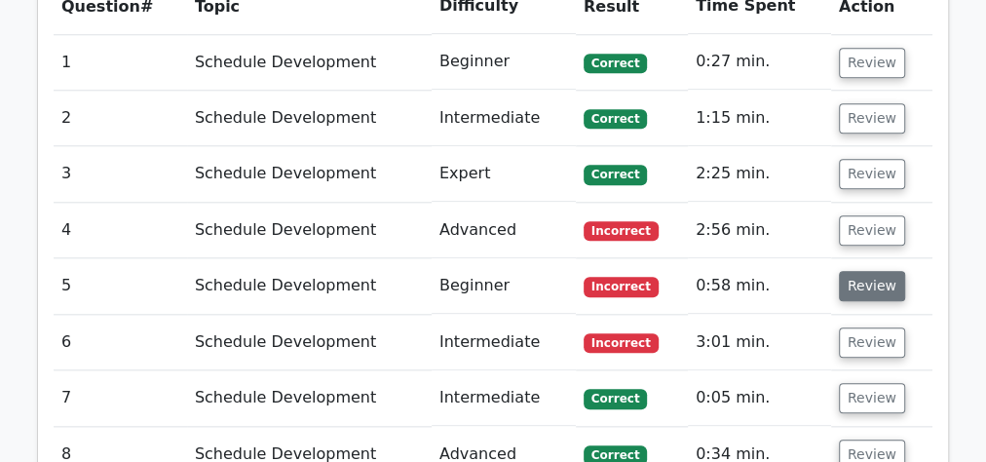
click at [876, 285] on button "Review" at bounding box center [872, 286] width 66 height 30
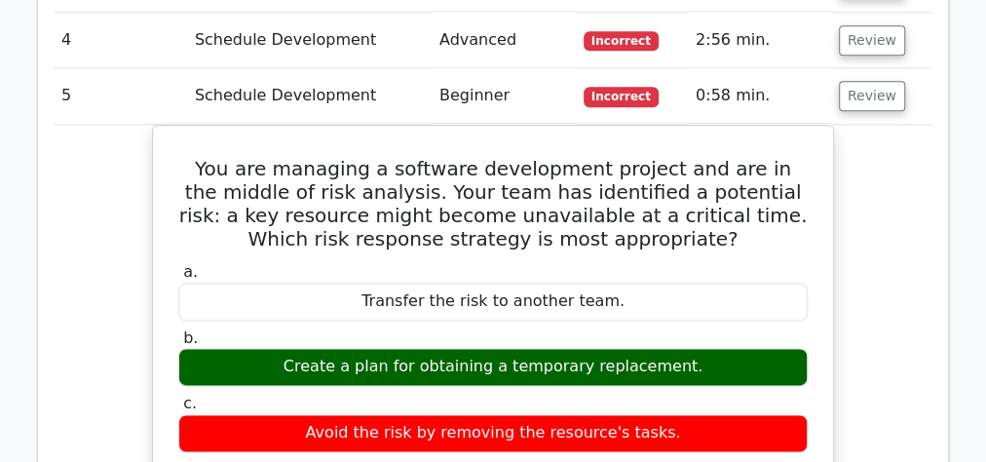
scroll to position [1091, 0]
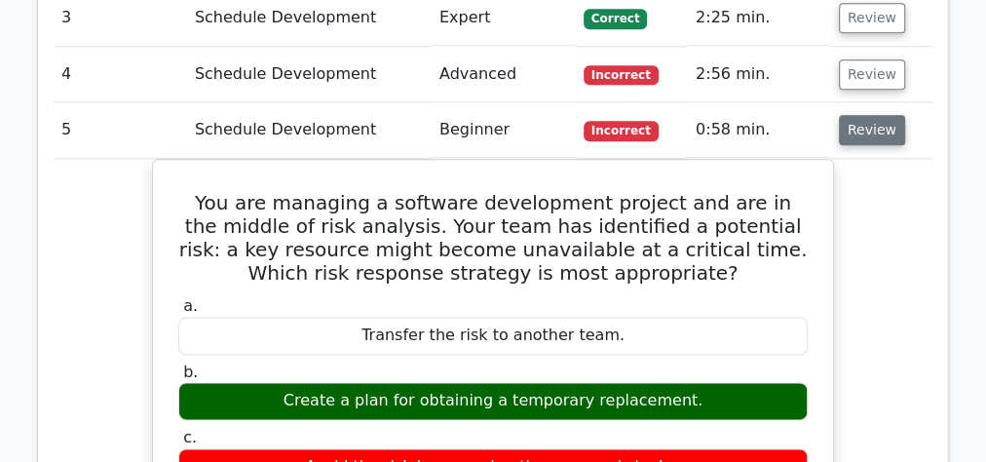
click at [863, 127] on button "Review" at bounding box center [872, 130] width 66 height 30
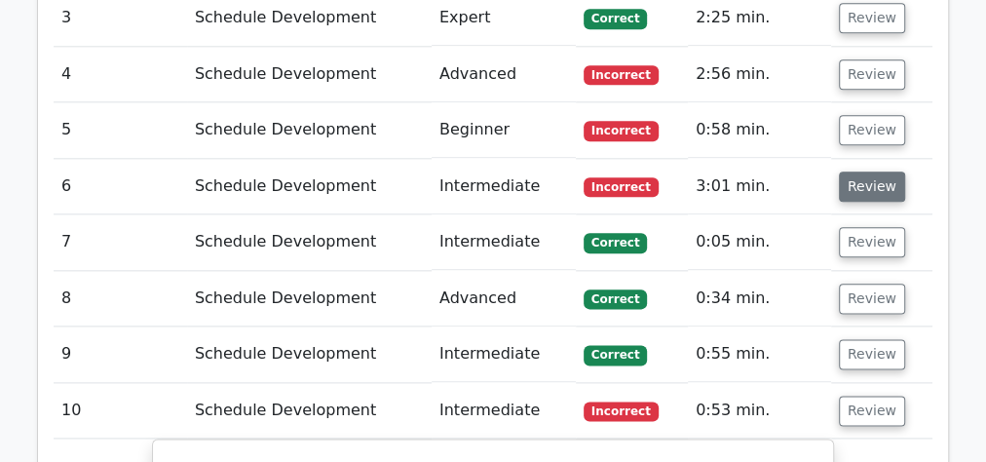
click at [872, 189] on button "Review" at bounding box center [872, 187] width 66 height 30
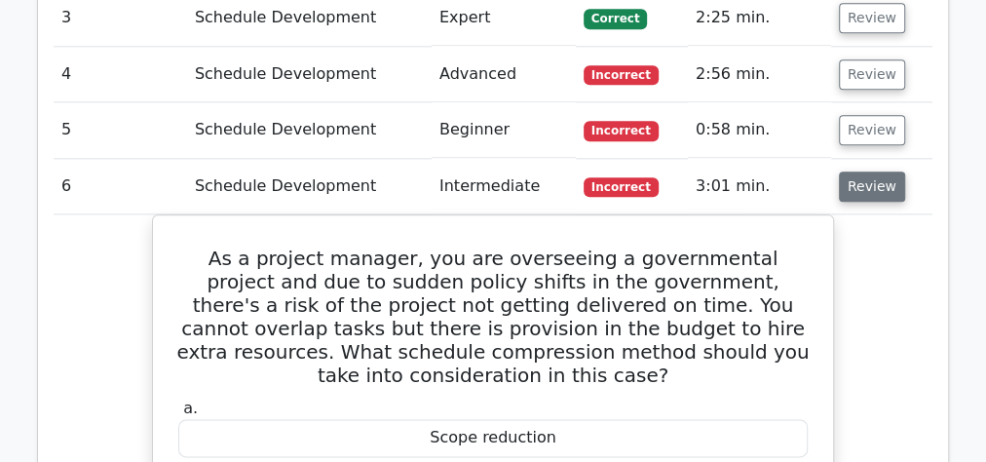
click at [862, 186] on button "Review" at bounding box center [872, 187] width 66 height 30
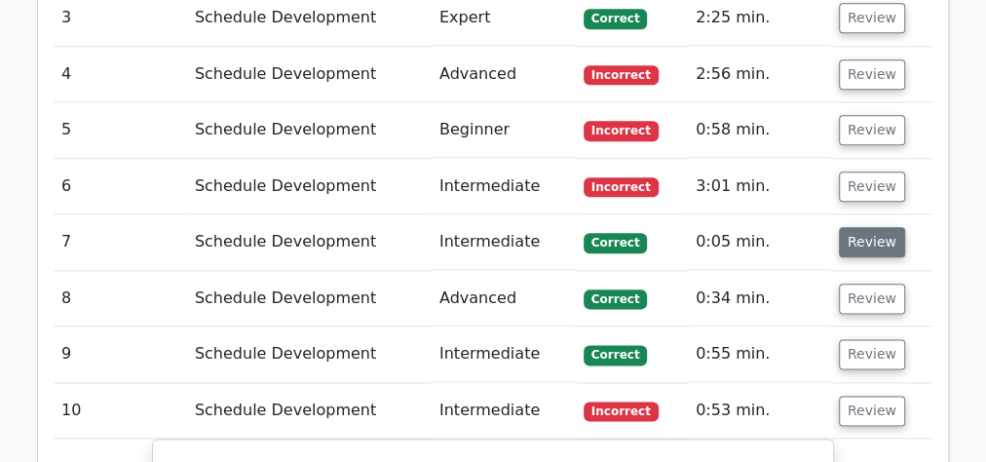
click at [864, 239] on button "Review" at bounding box center [872, 242] width 66 height 30
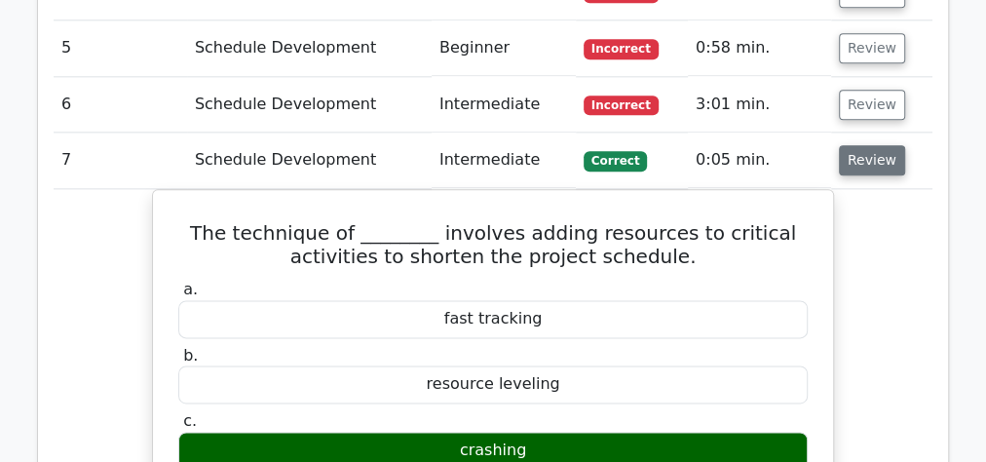
scroll to position [1169, 0]
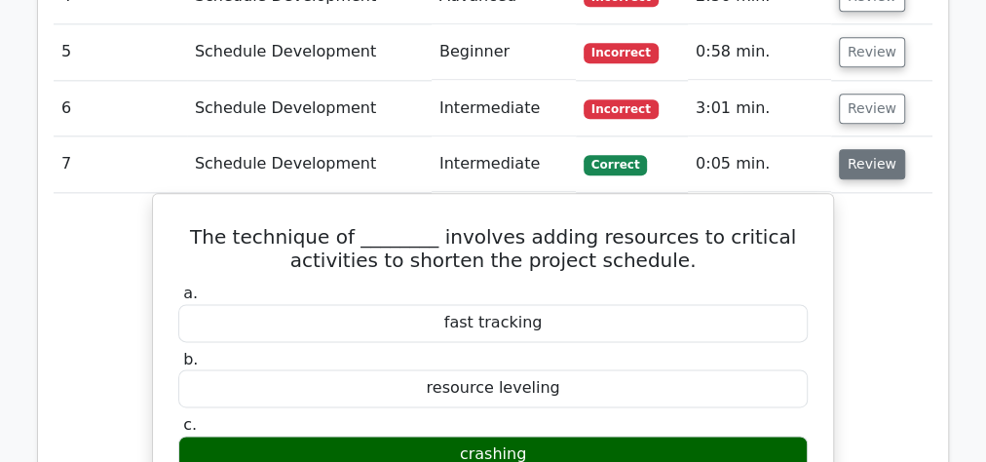
click at [870, 170] on button "Review" at bounding box center [872, 164] width 66 height 30
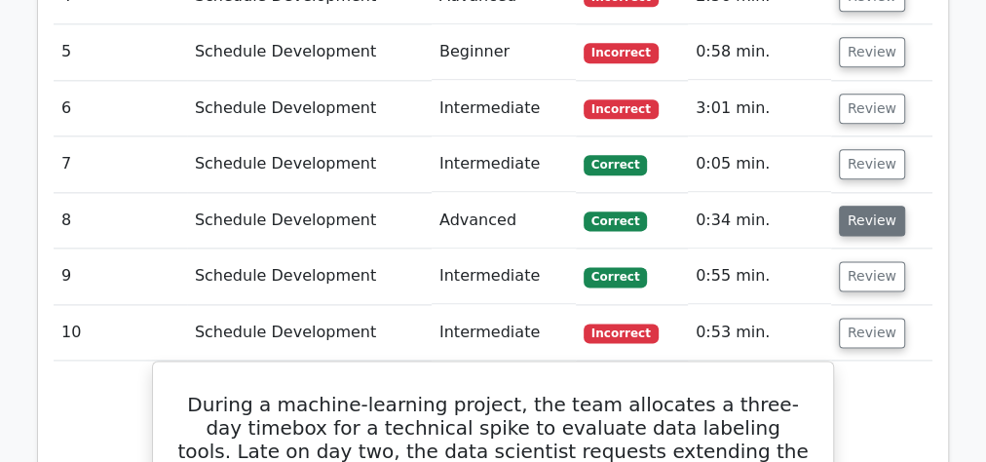
click at [856, 222] on button "Review" at bounding box center [872, 221] width 66 height 30
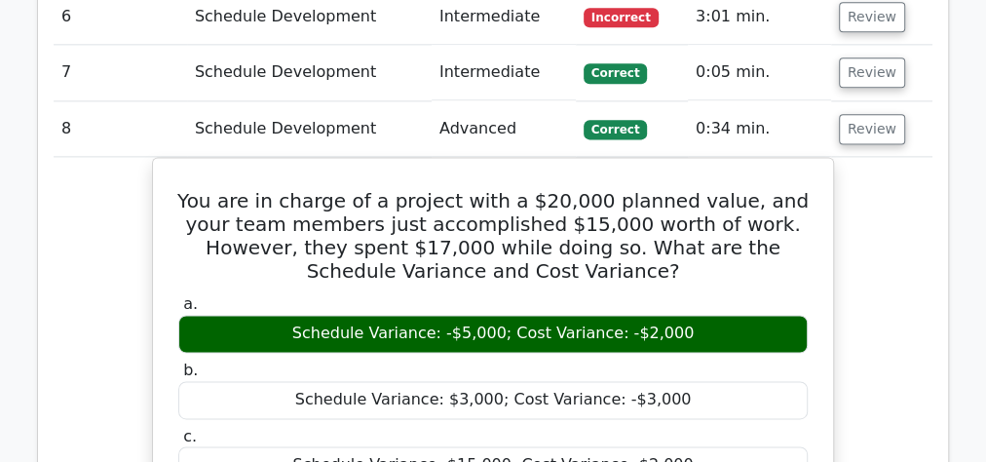
scroll to position [1247, 0]
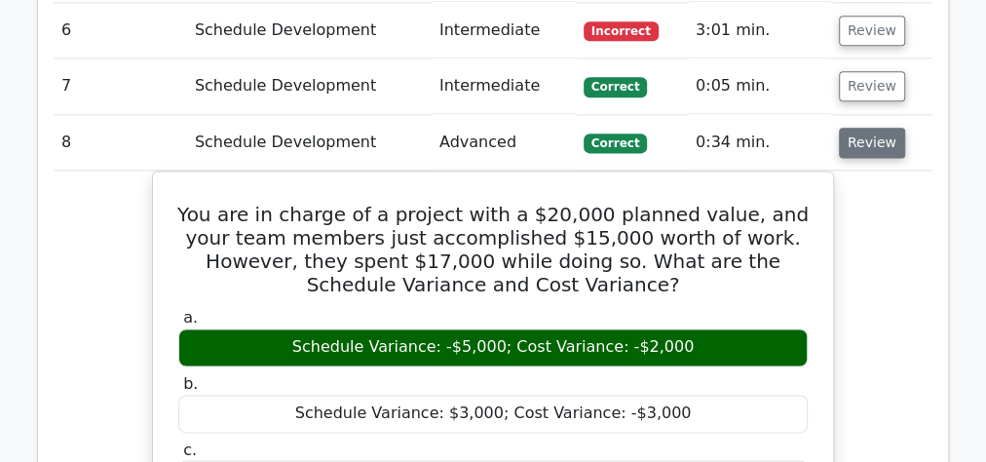
click at [858, 145] on button "Review" at bounding box center [872, 143] width 66 height 30
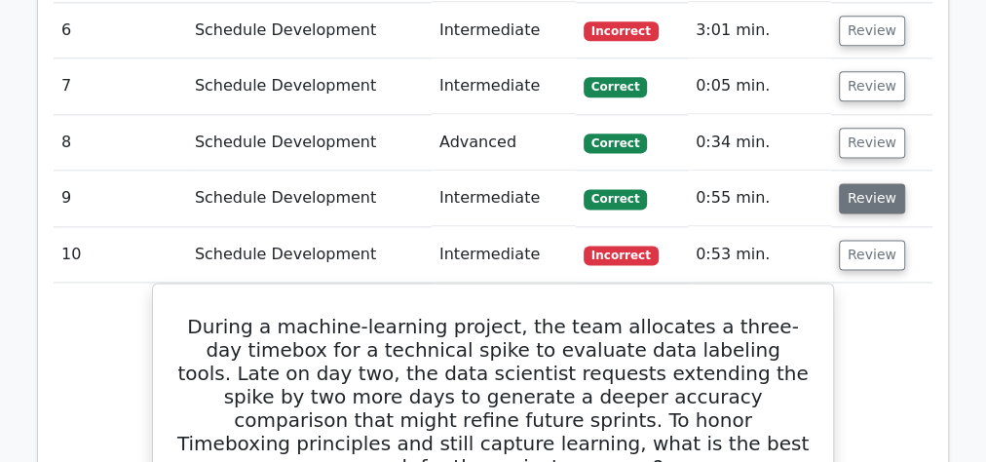
click at [856, 202] on button "Review" at bounding box center [872, 198] width 66 height 30
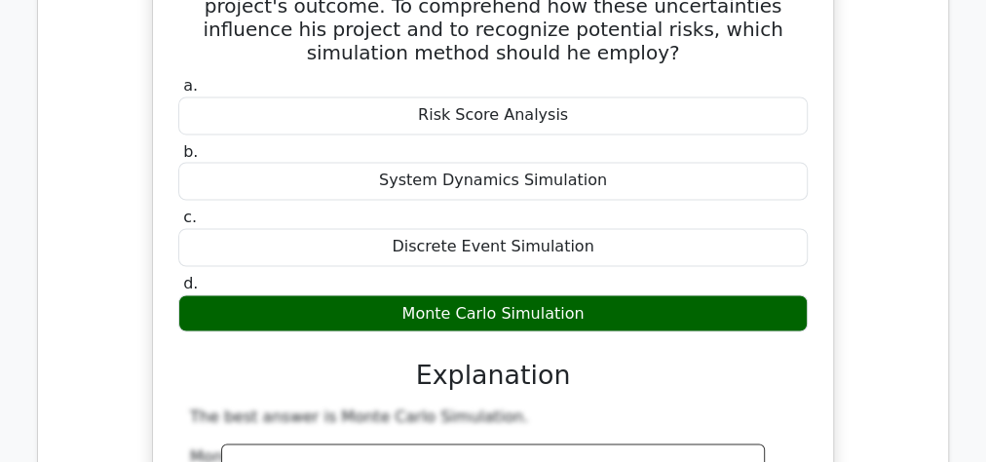
scroll to position [1403, 0]
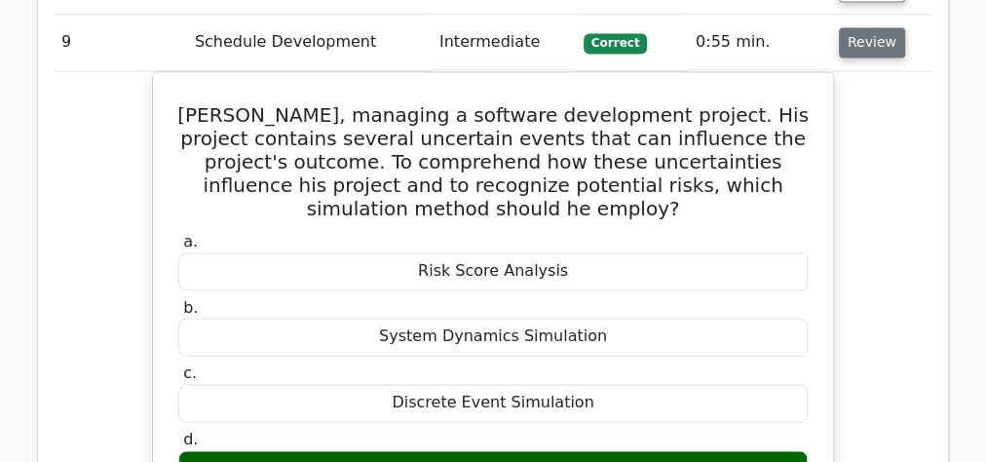
click at [885, 39] on button "Review" at bounding box center [872, 42] width 66 height 30
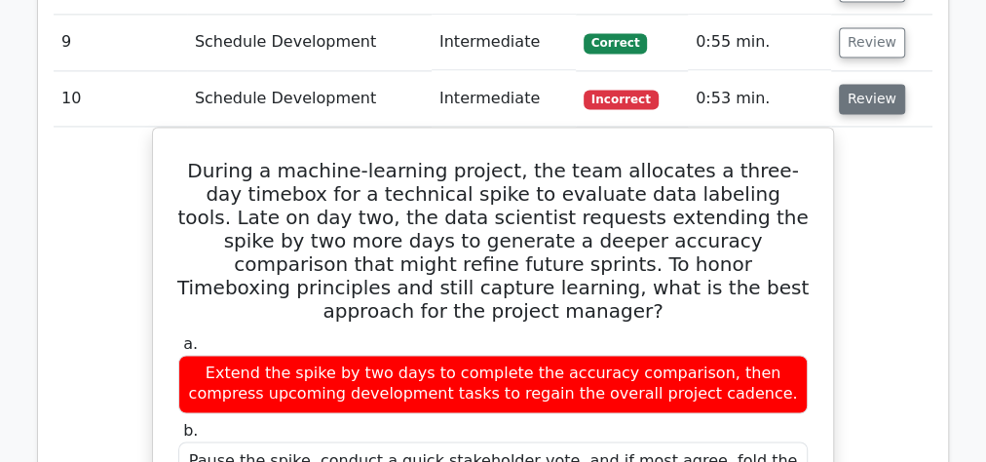
click at [866, 84] on button "Review" at bounding box center [872, 99] width 66 height 30
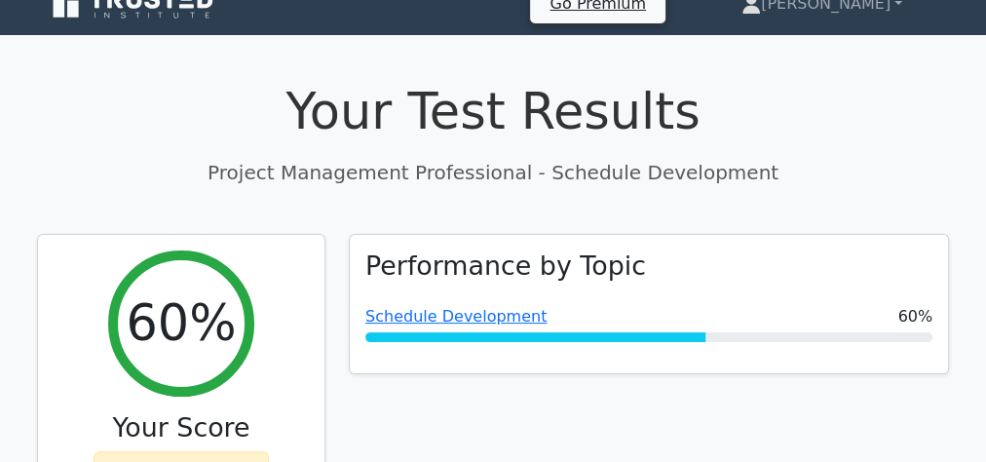
scroll to position [0, 0]
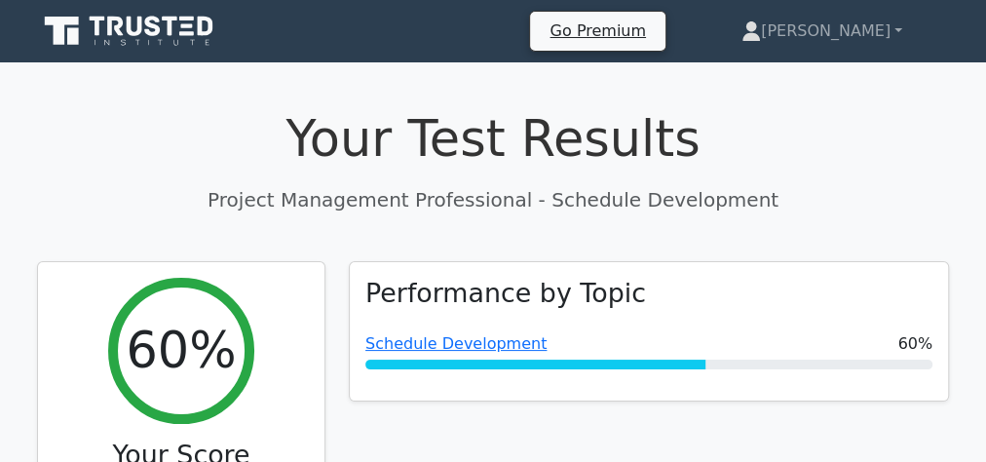
click at [130, 32] on icon at bounding box center [136, 26] width 16 height 19
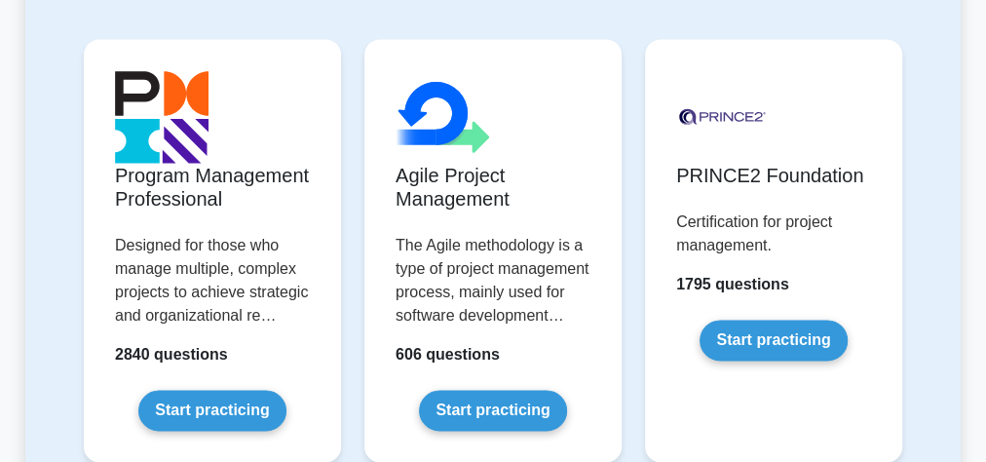
scroll to position [1403, 0]
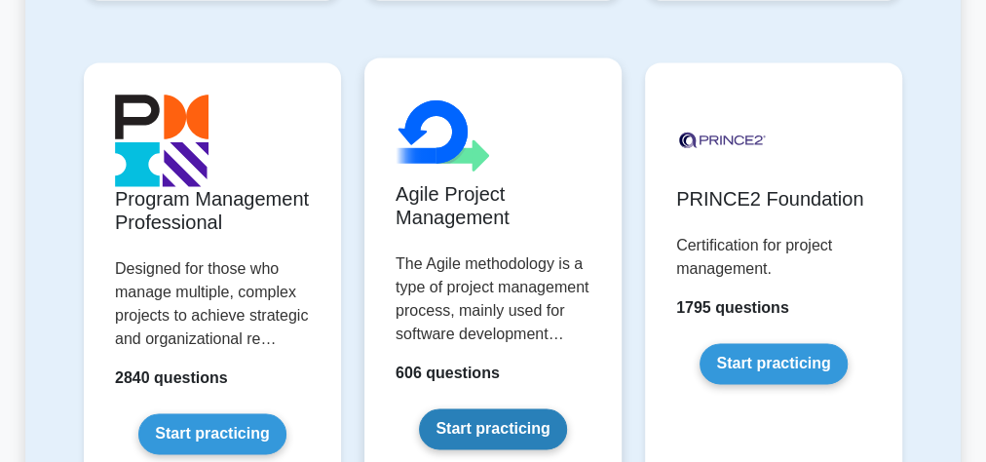
click at [447, 408] on link "Start practicing" at bounding box center [492, 428] width 147 height 41
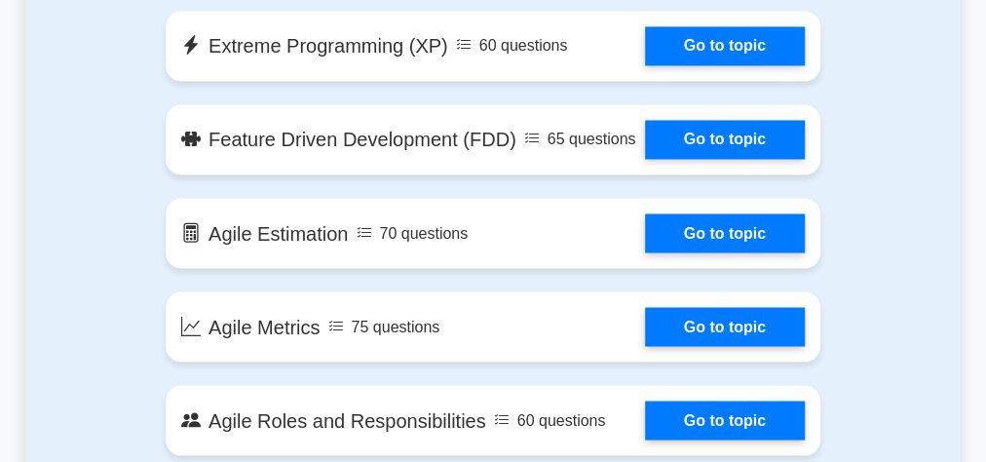
scroll to position [1871, 0]
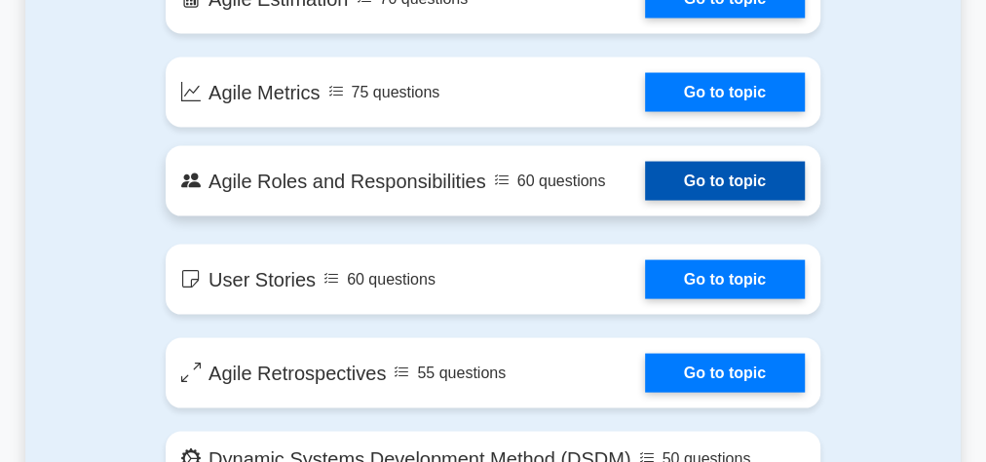
click at [645, 173] on link "Go to topic" at bounding box center [725, 181] width 160 height 39
